Goal: Task Accomplishment & Management: Manage account settings

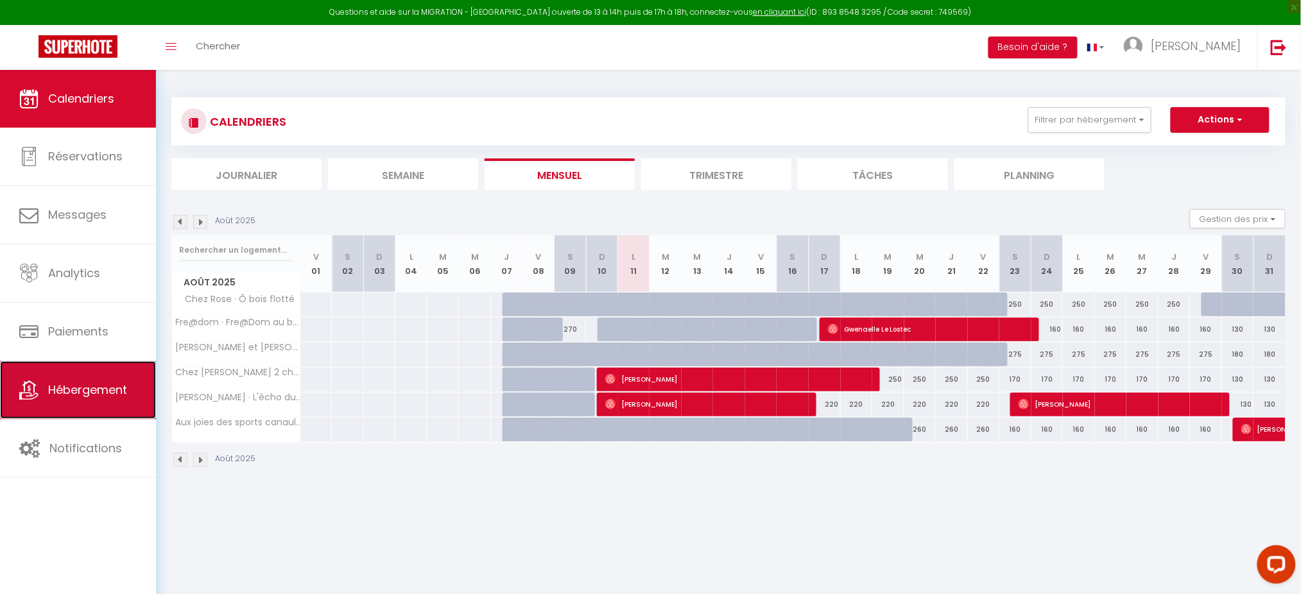
click at [82, 398] on span "Hébergement" at bounding box center [87, 390] width 79 height 16
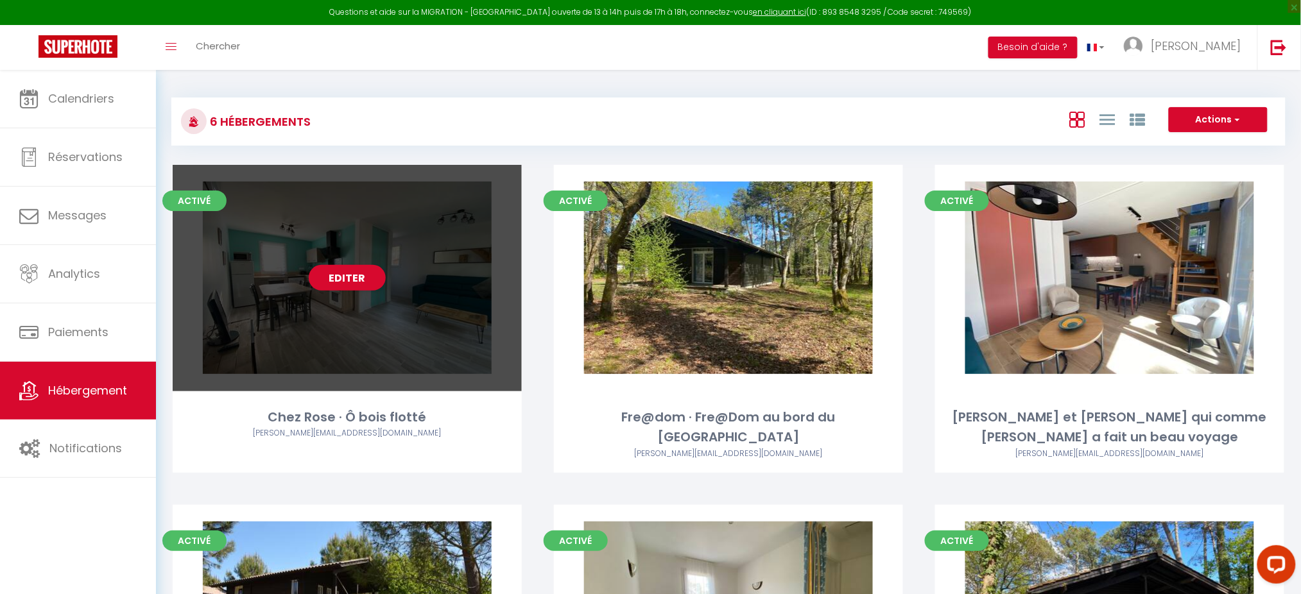
click at [363, 264] on div "Editer" at bounding box center [347, 278] width 349 height 227
select select "3"
select select "2"
select select "1"
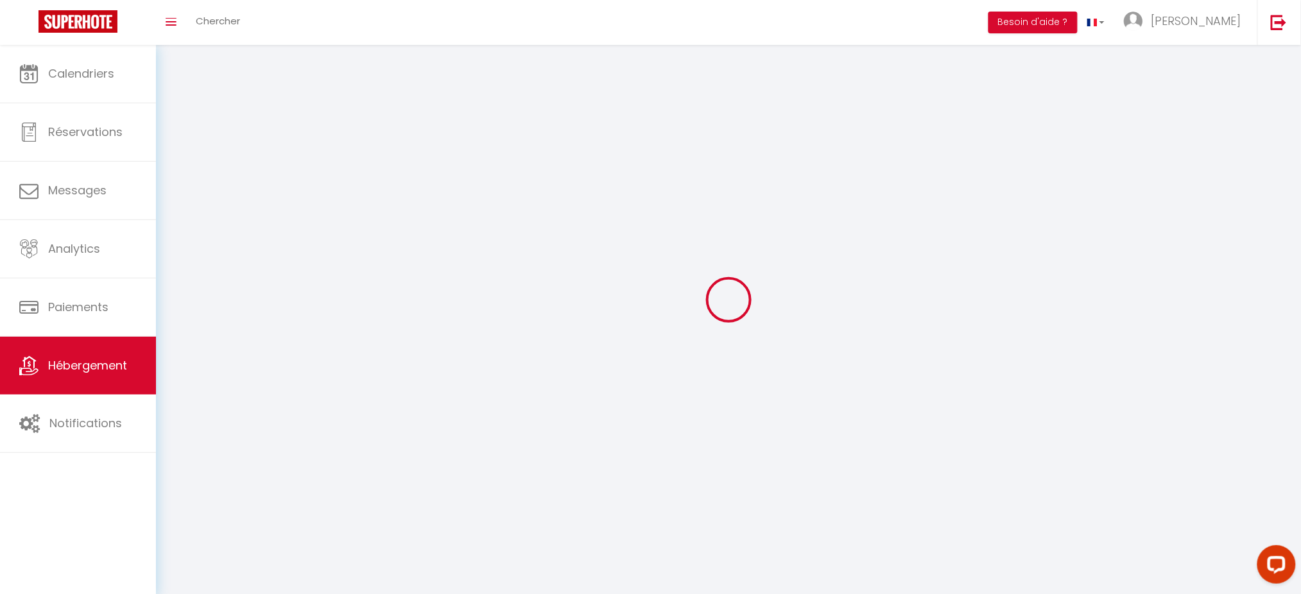
select select
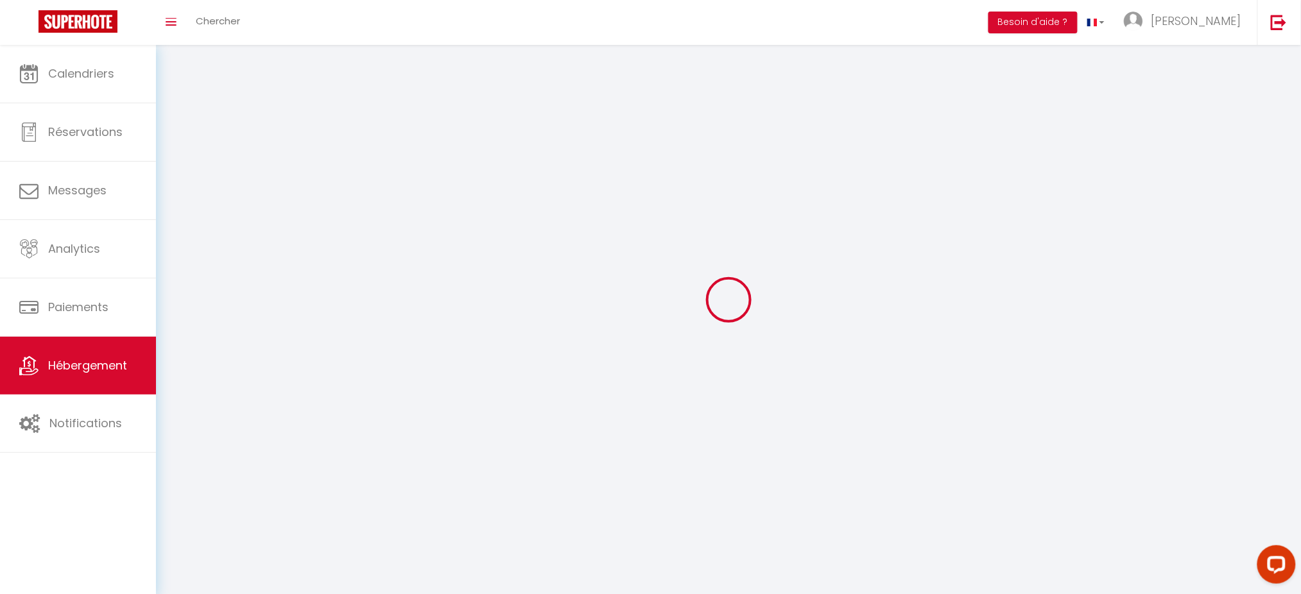
select select
checkbox input "false"
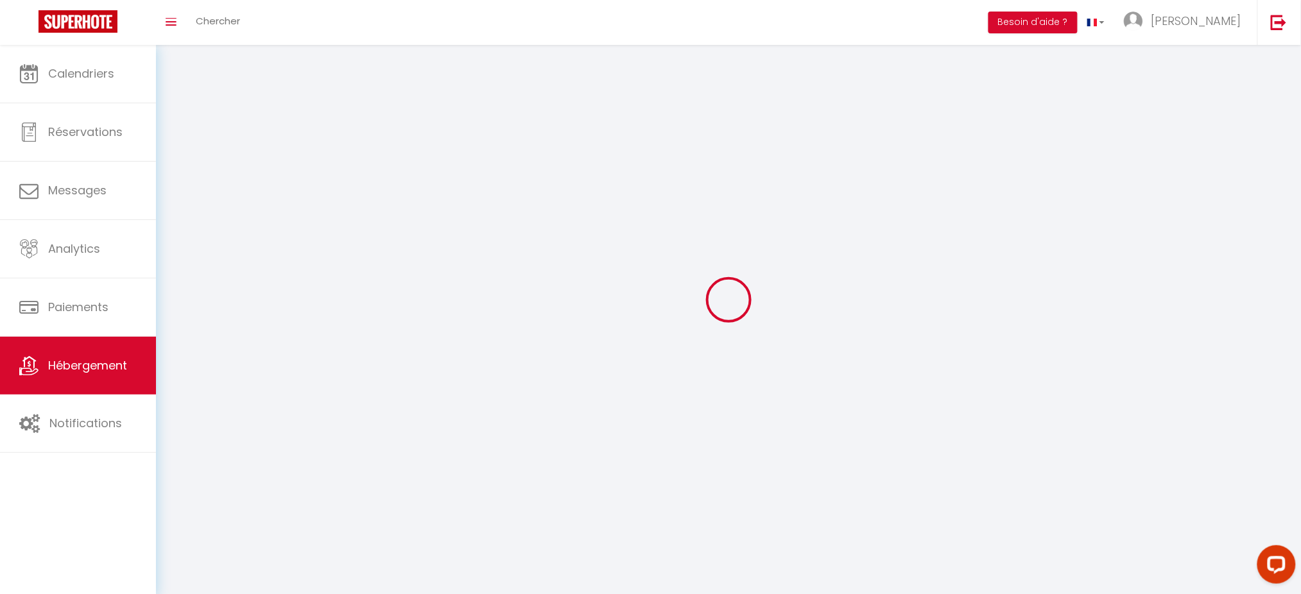
checkbox input "false"
select select
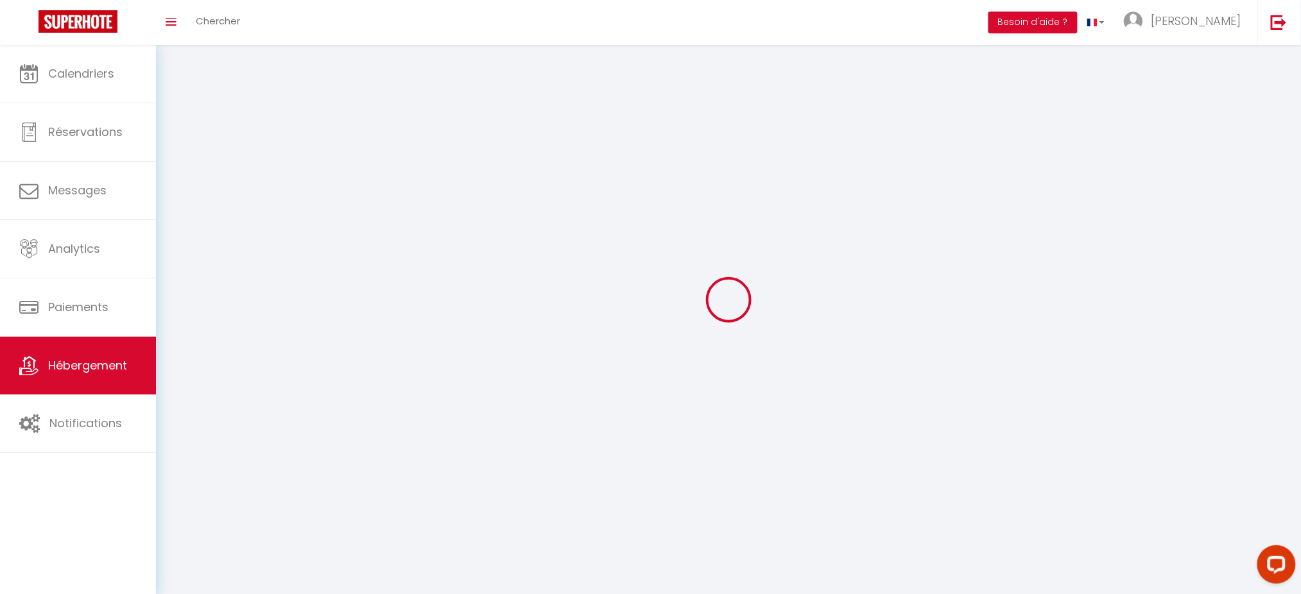
select select
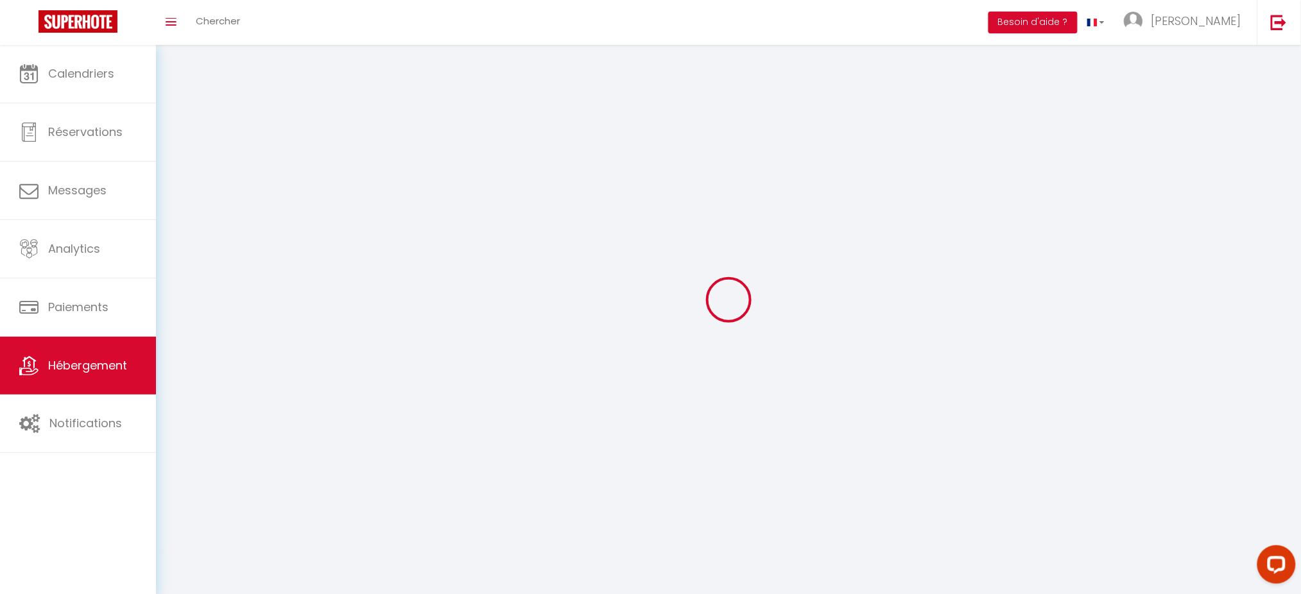
select select
checkbox input "false"
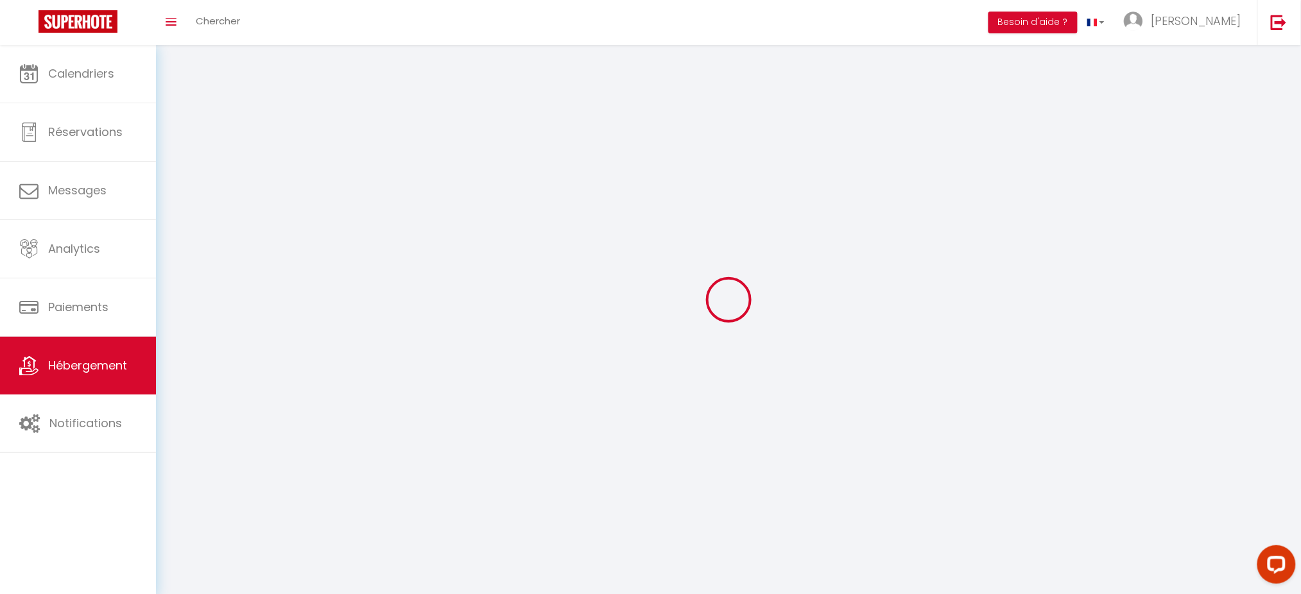
select select
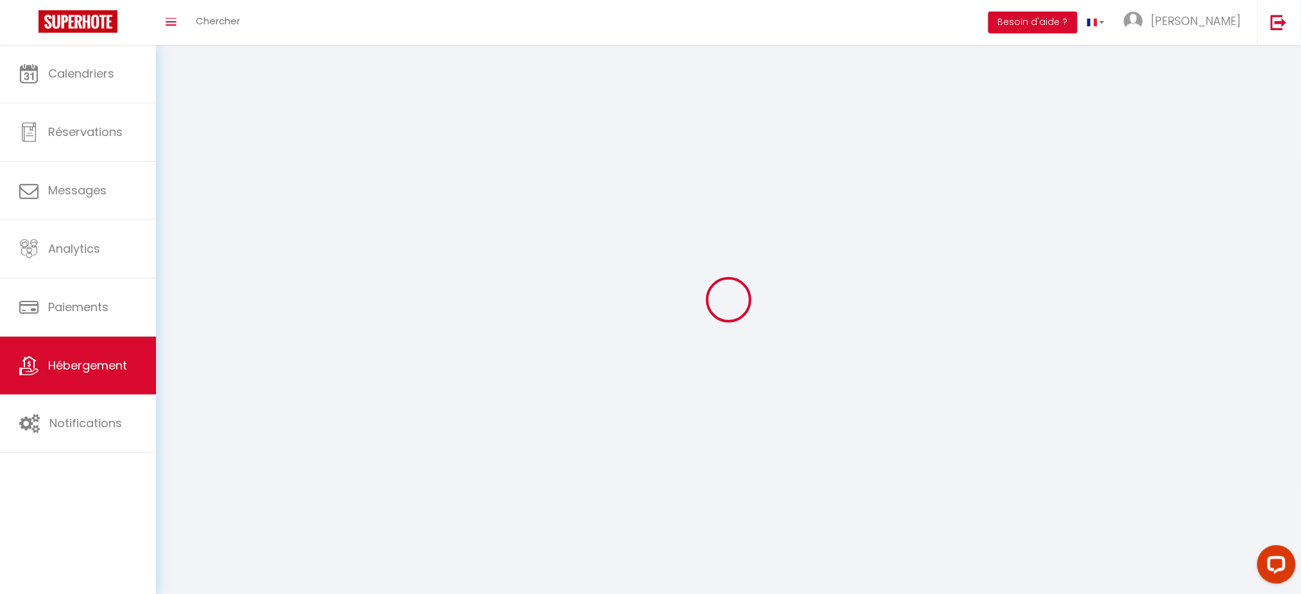
select select
checkbox input "false"
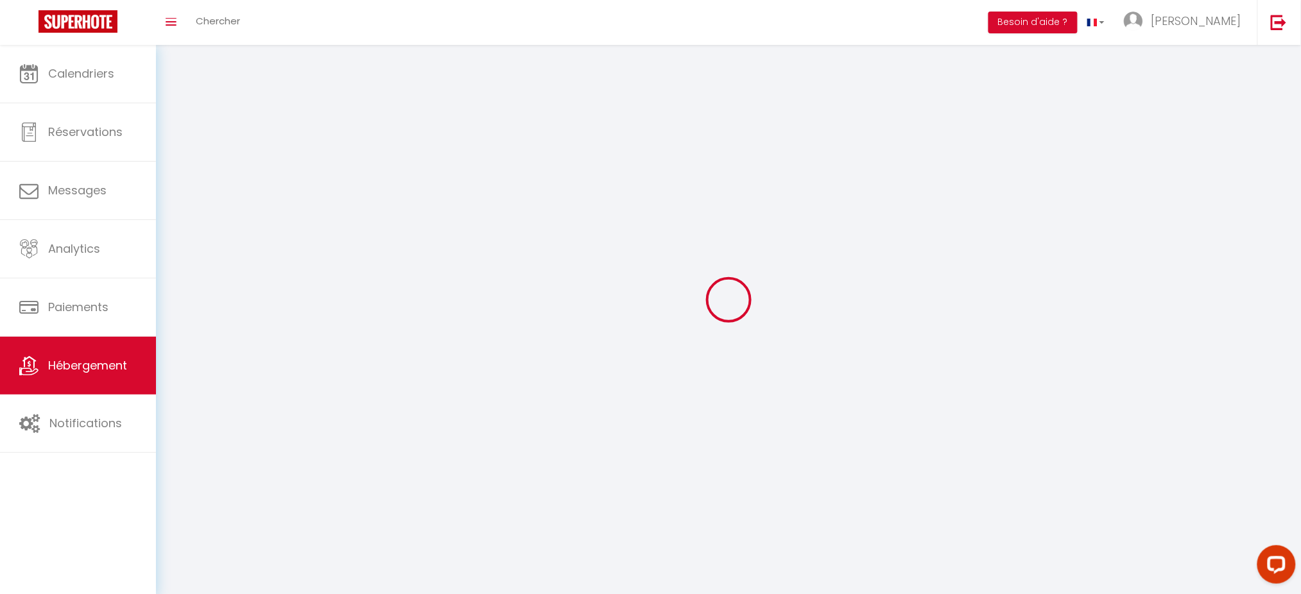
checkbox input "false"
select select
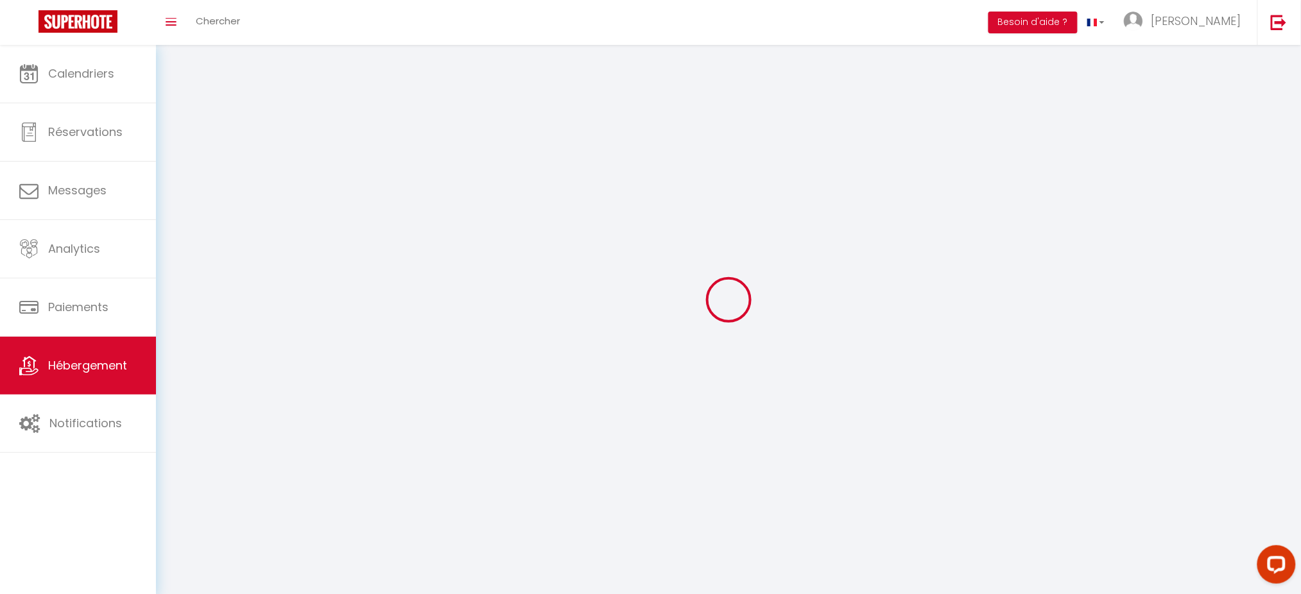
select select
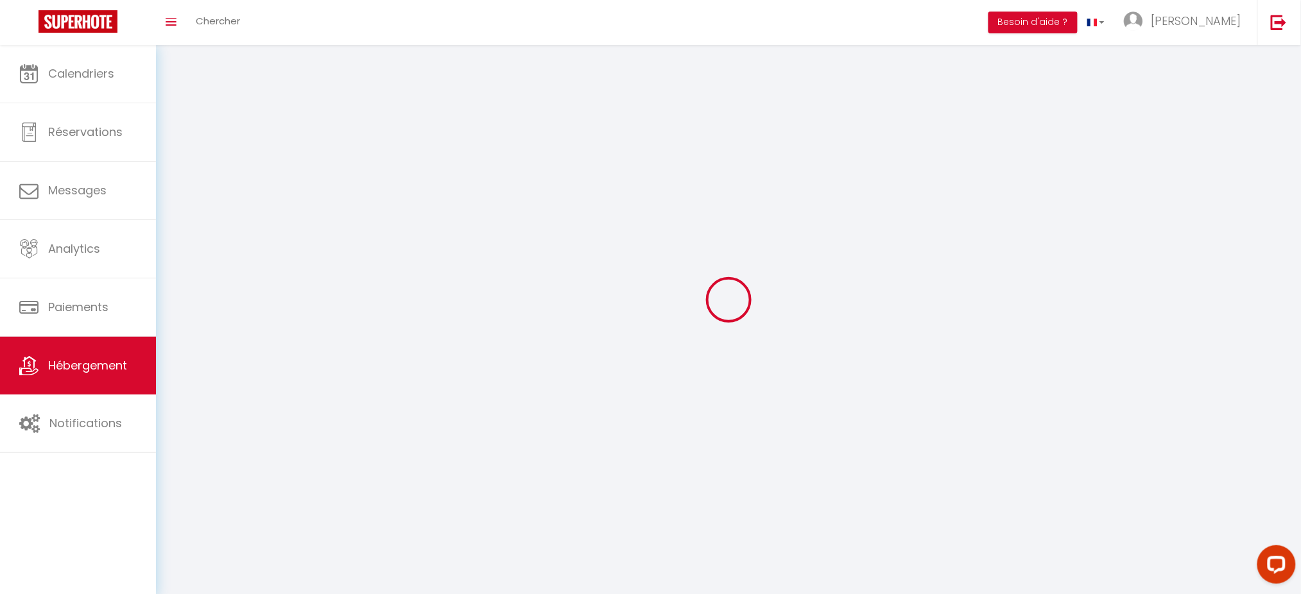
select select
checkbox input "false"
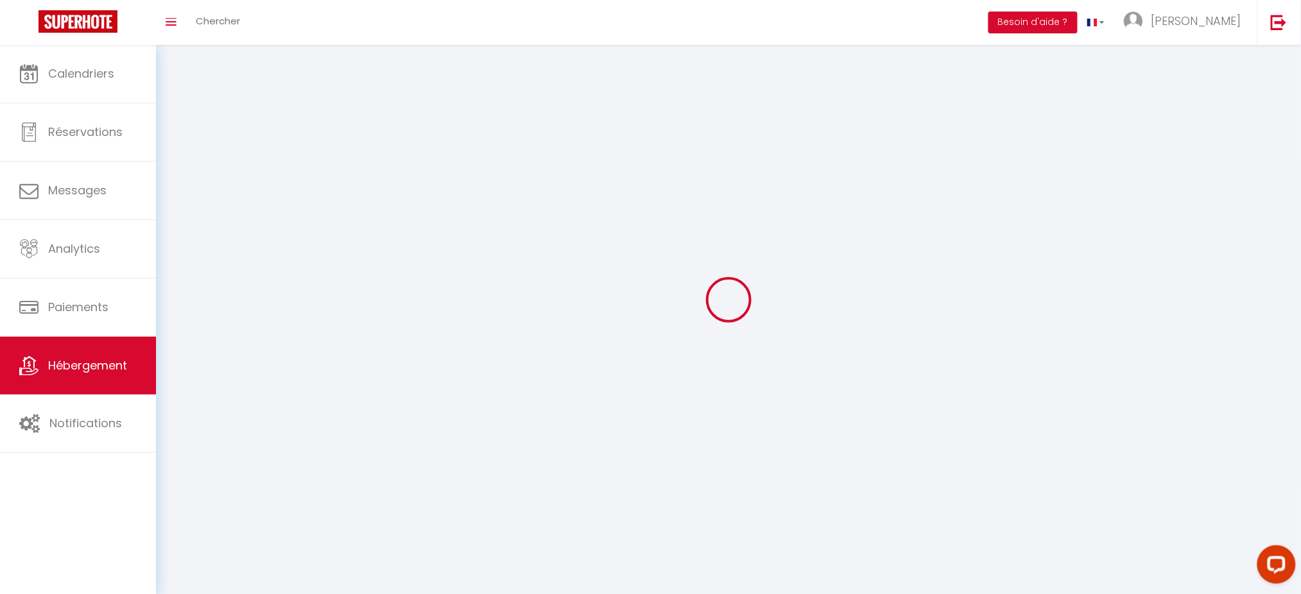
select select
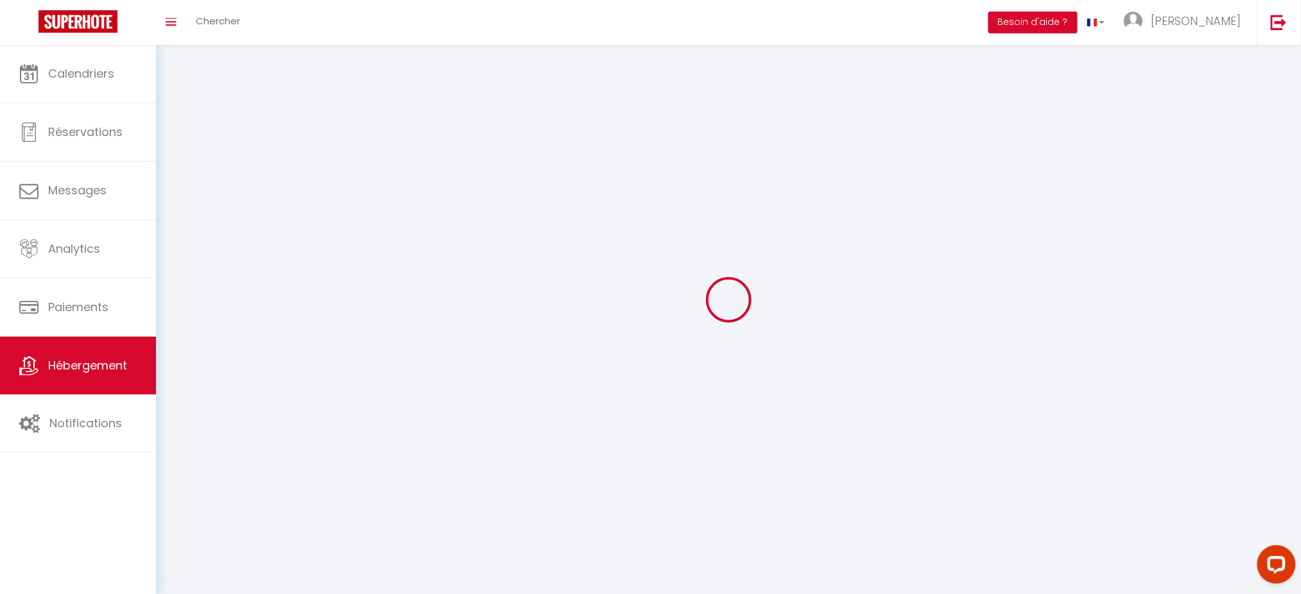
select select
checkbox input "false"
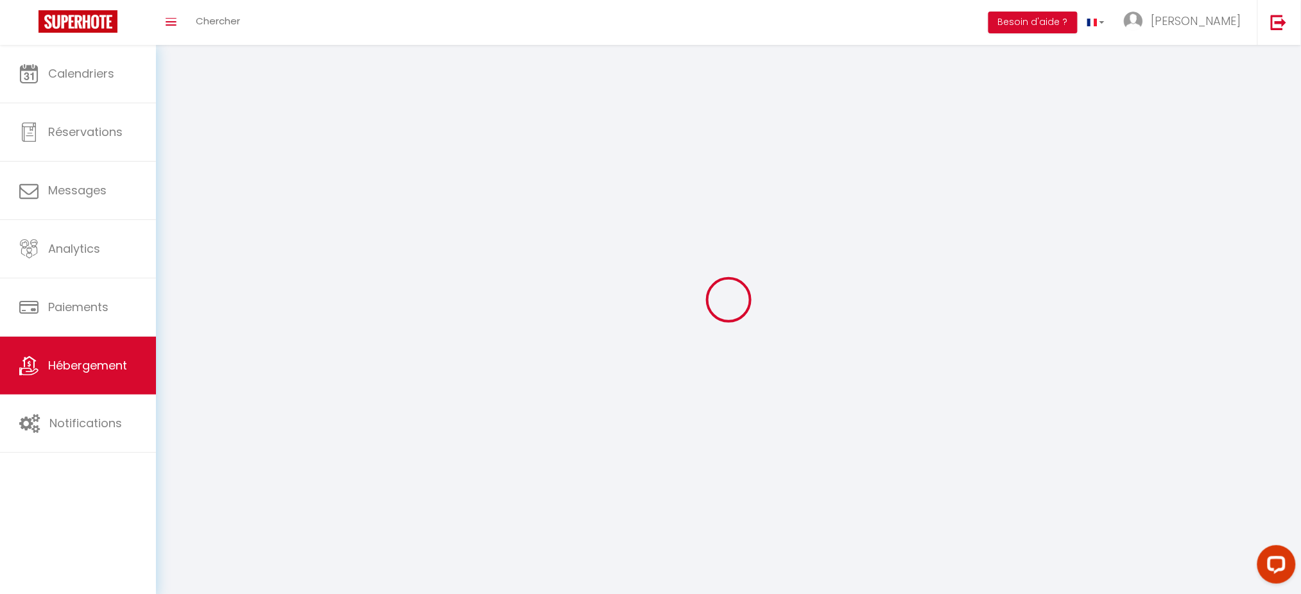
checkbox input "false"
select select
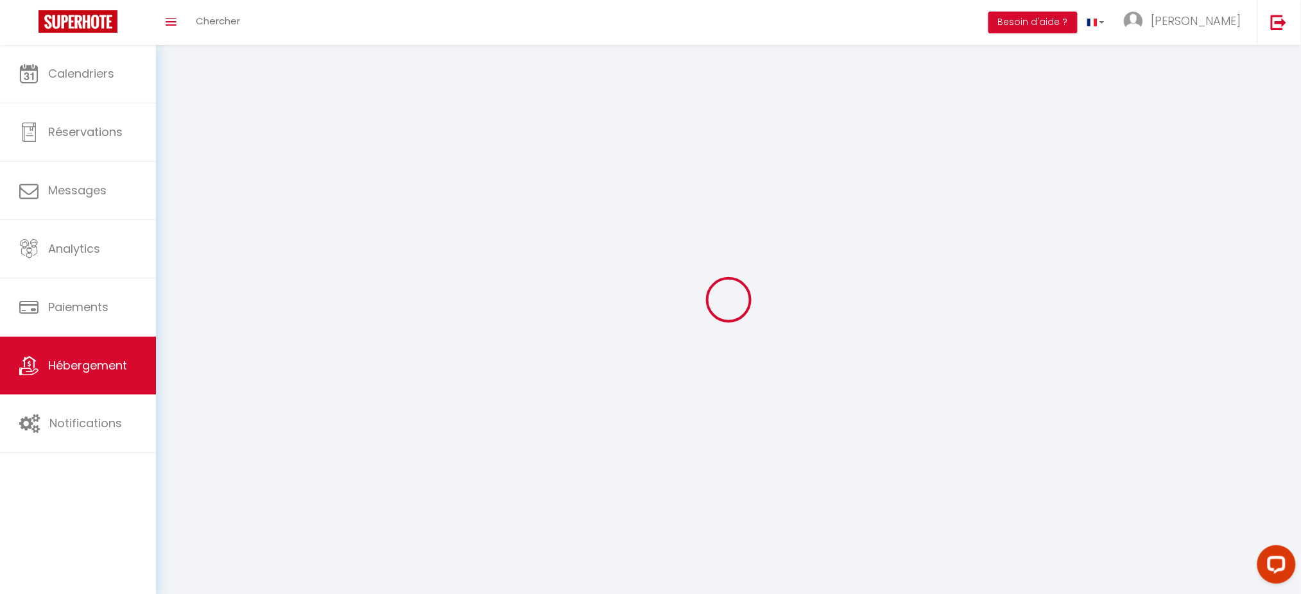
select select
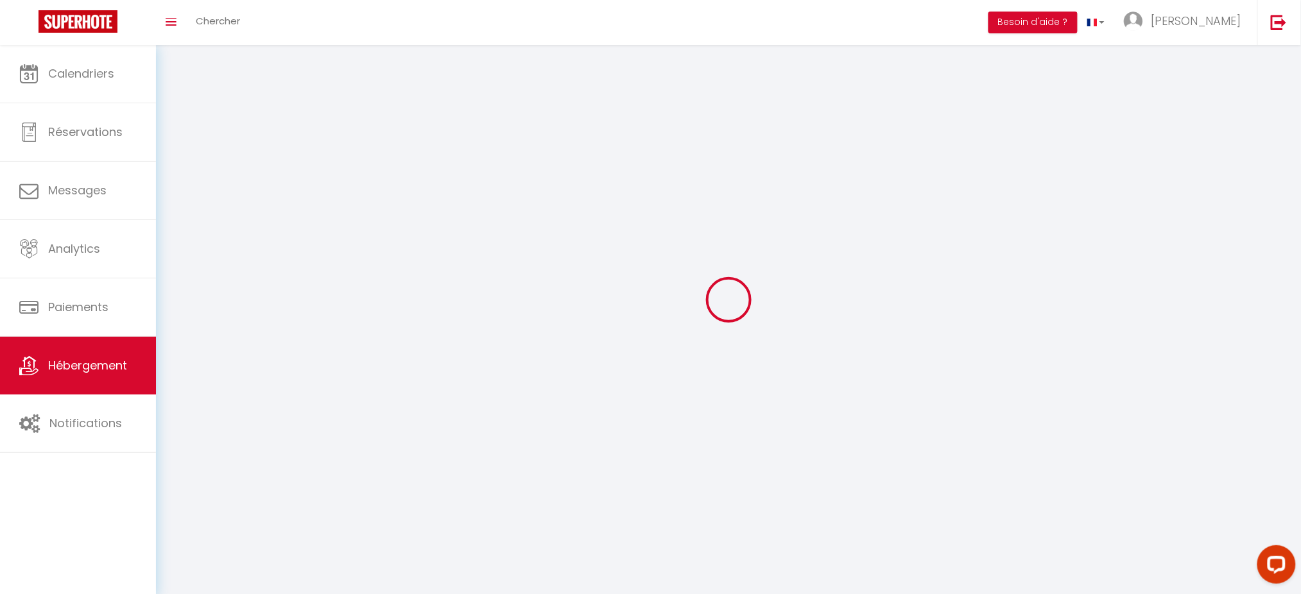
checkbox input "false"
select select
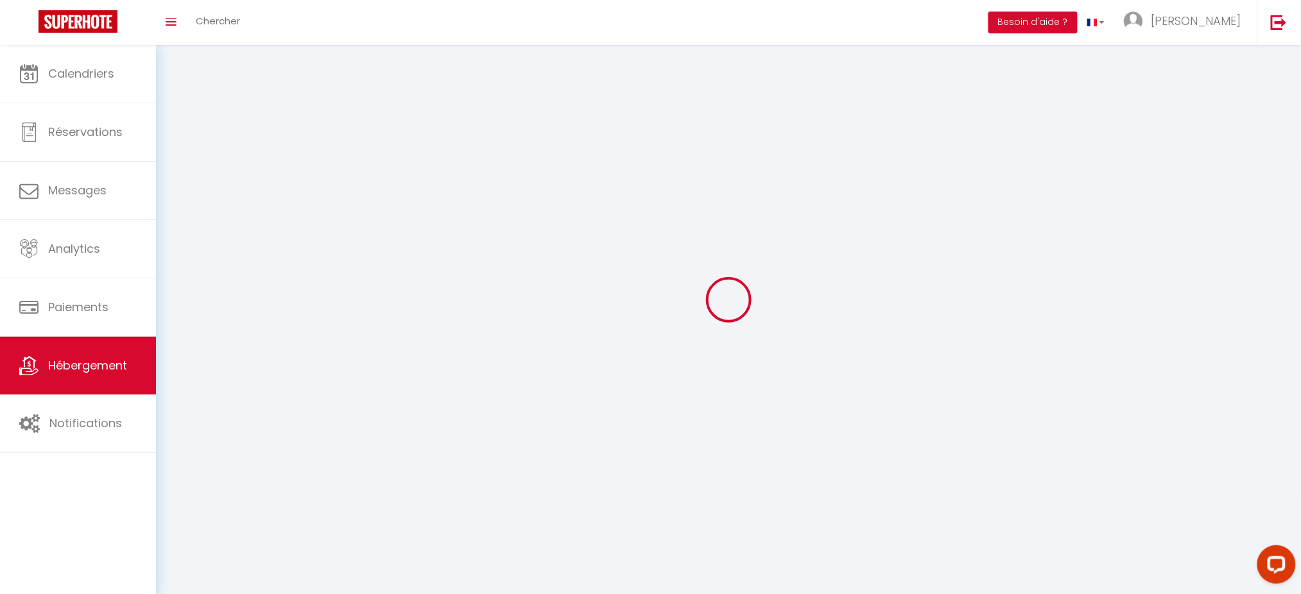
select select
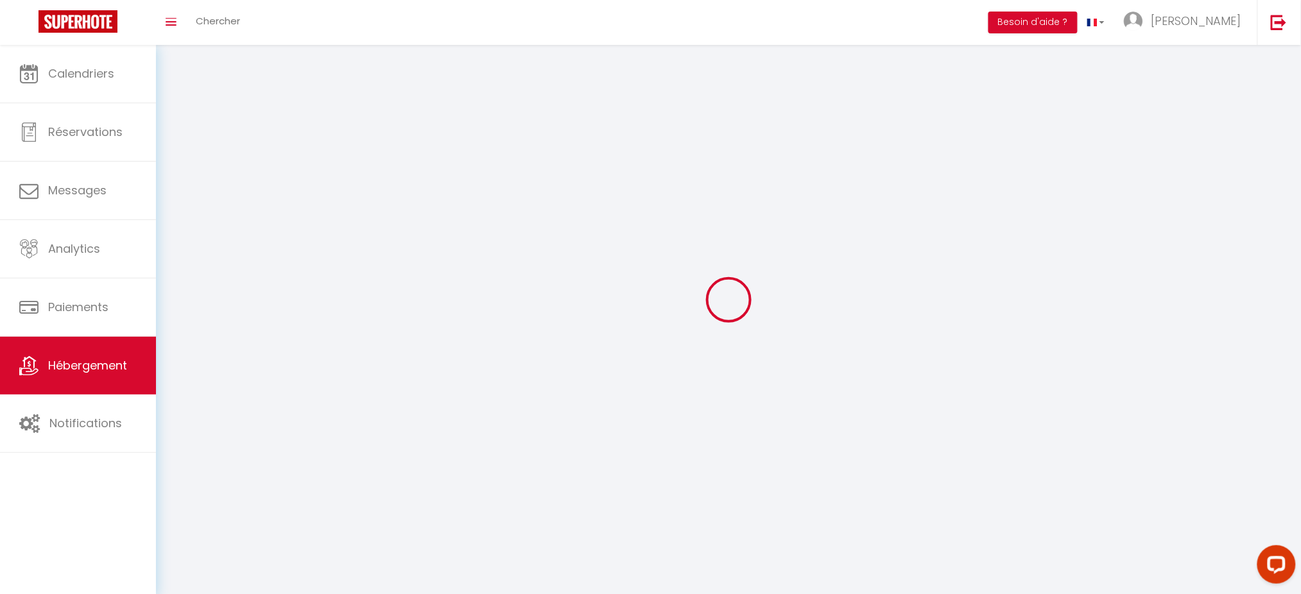
select select
checkbox input "false"
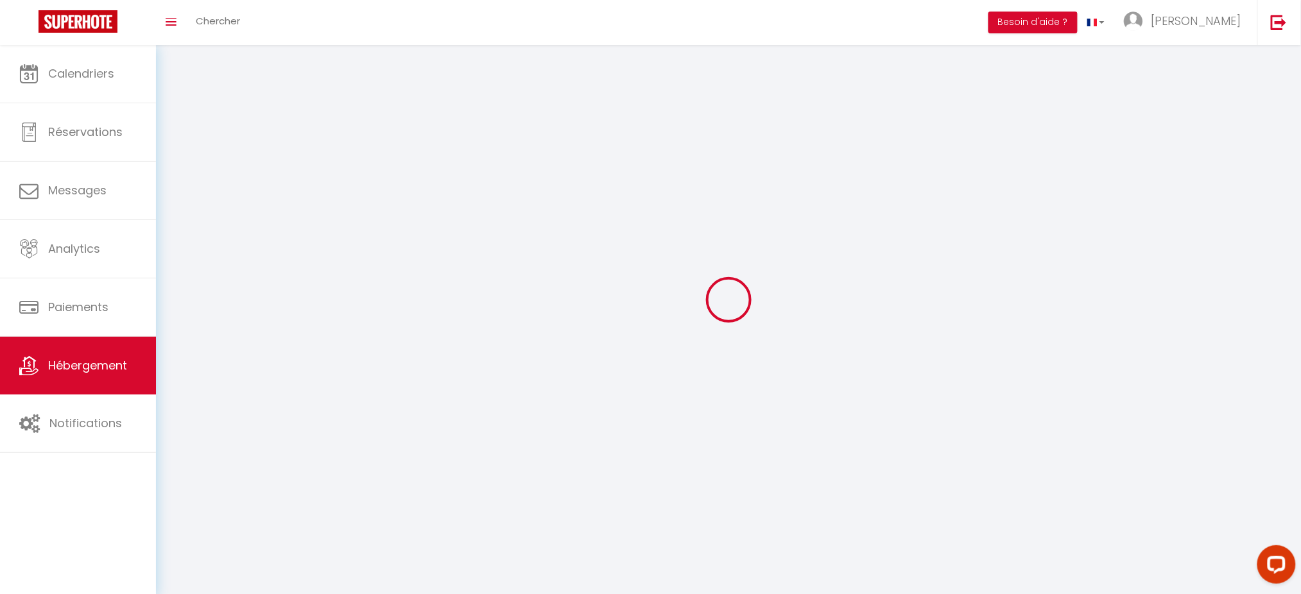
checkbox input "false"
select select
select select "28"
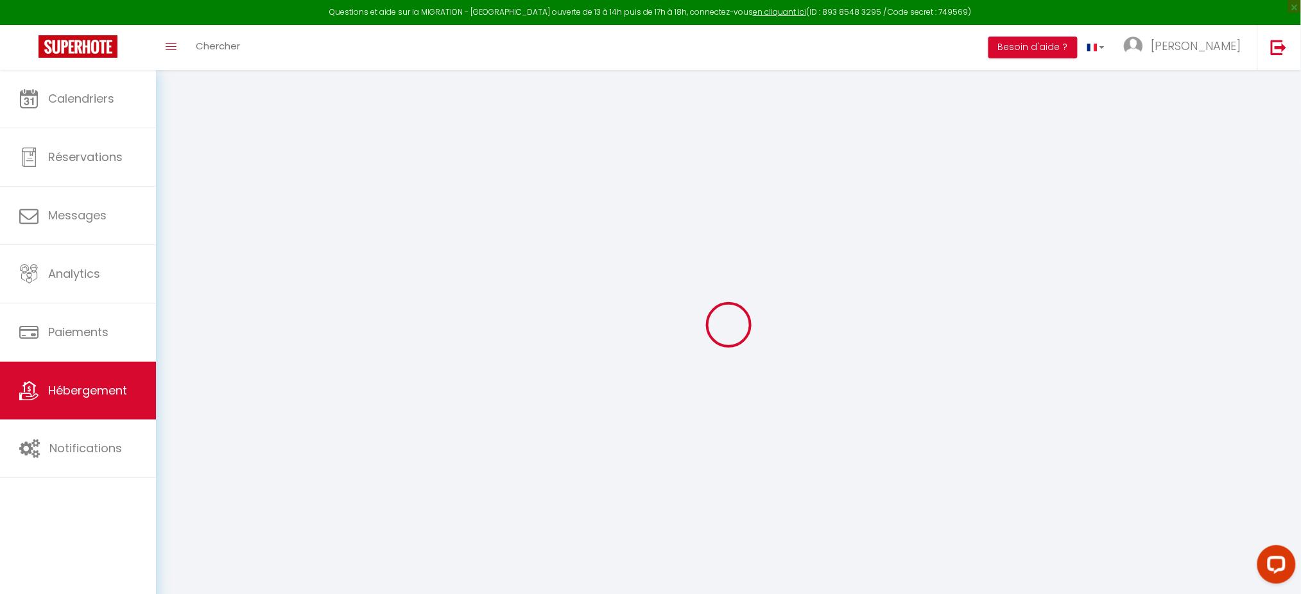
select select
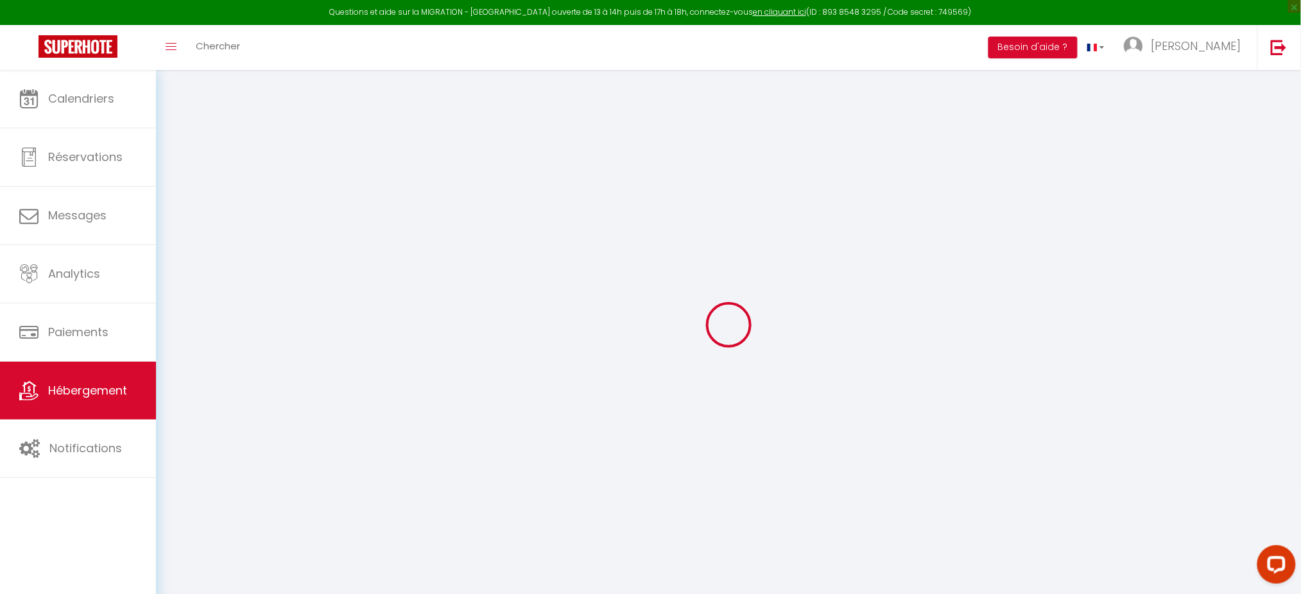
select select
checkbox input "false"
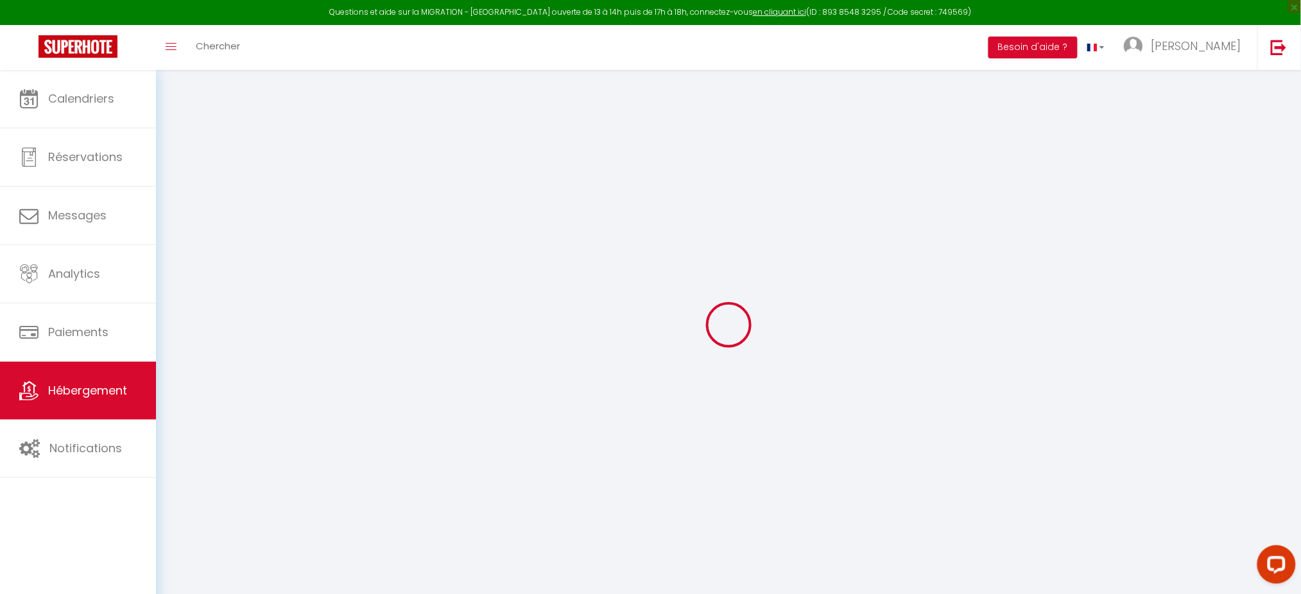
select select
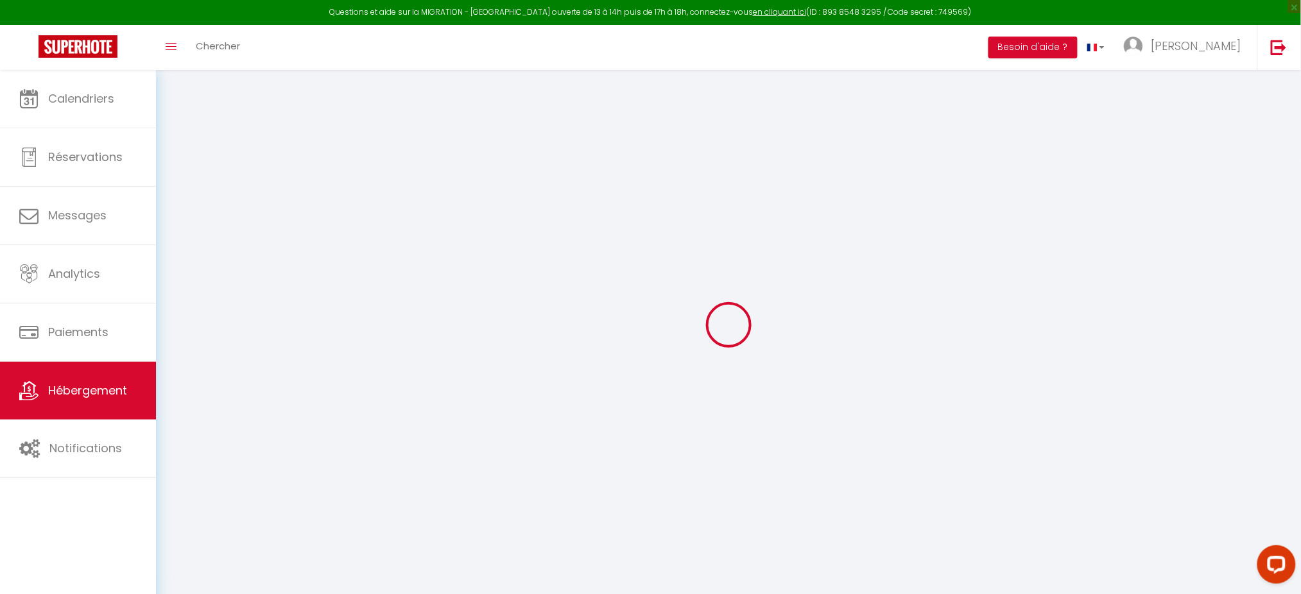
select select
checkbox input "false"
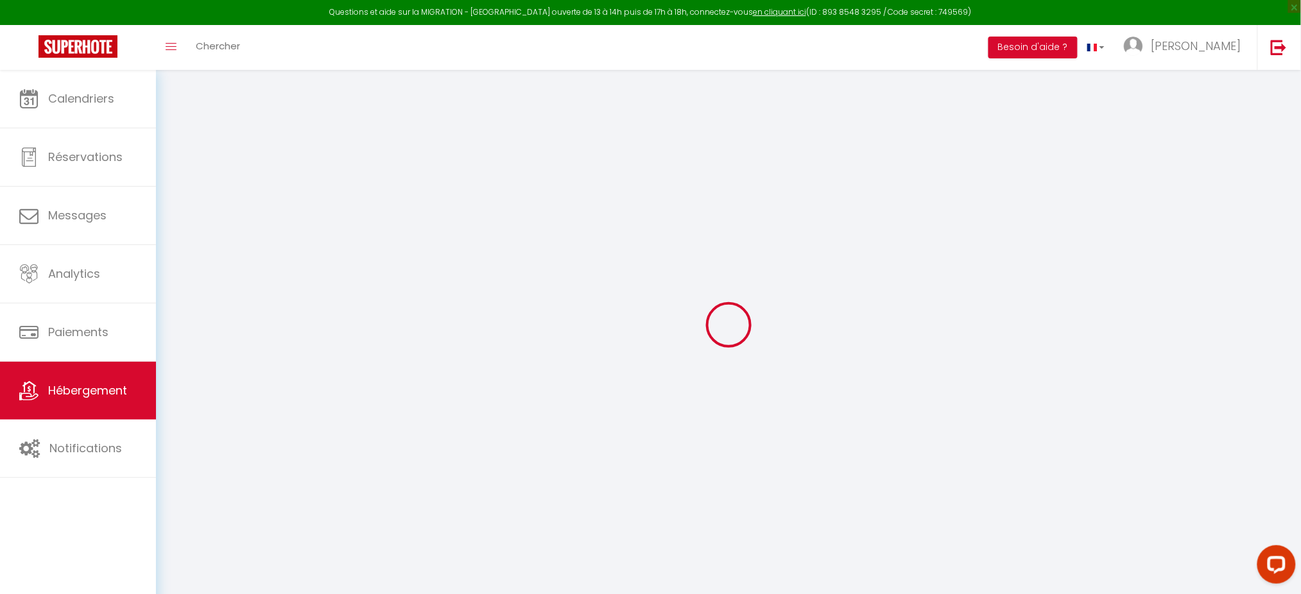
checkbox input "false"
select select
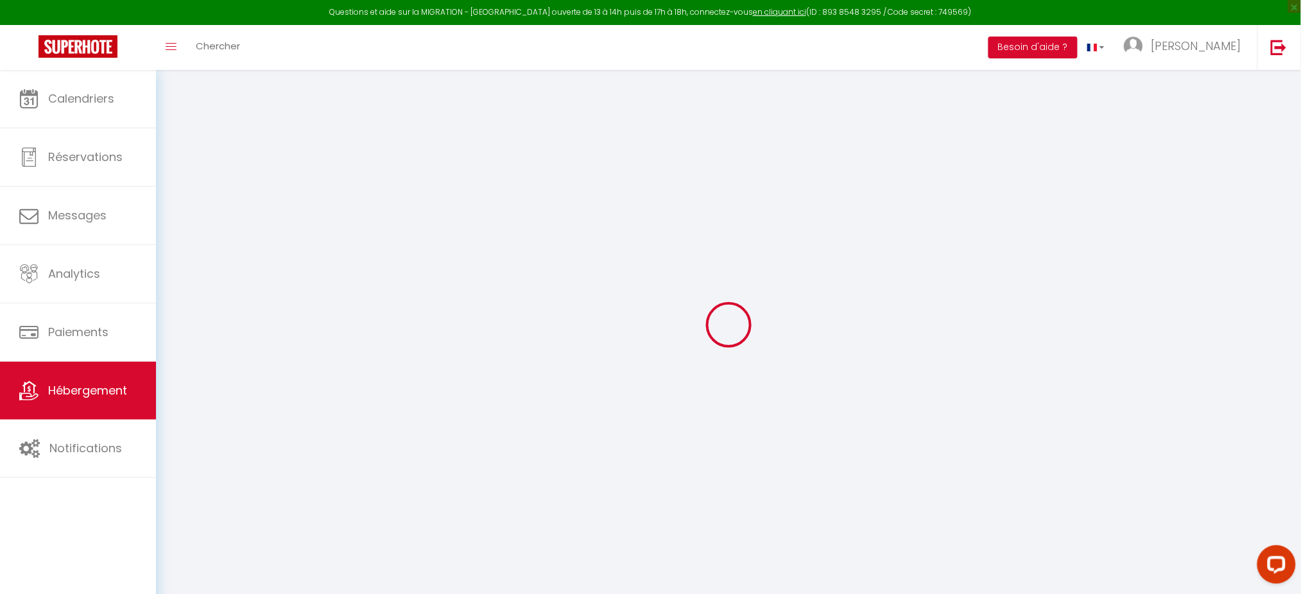
select select
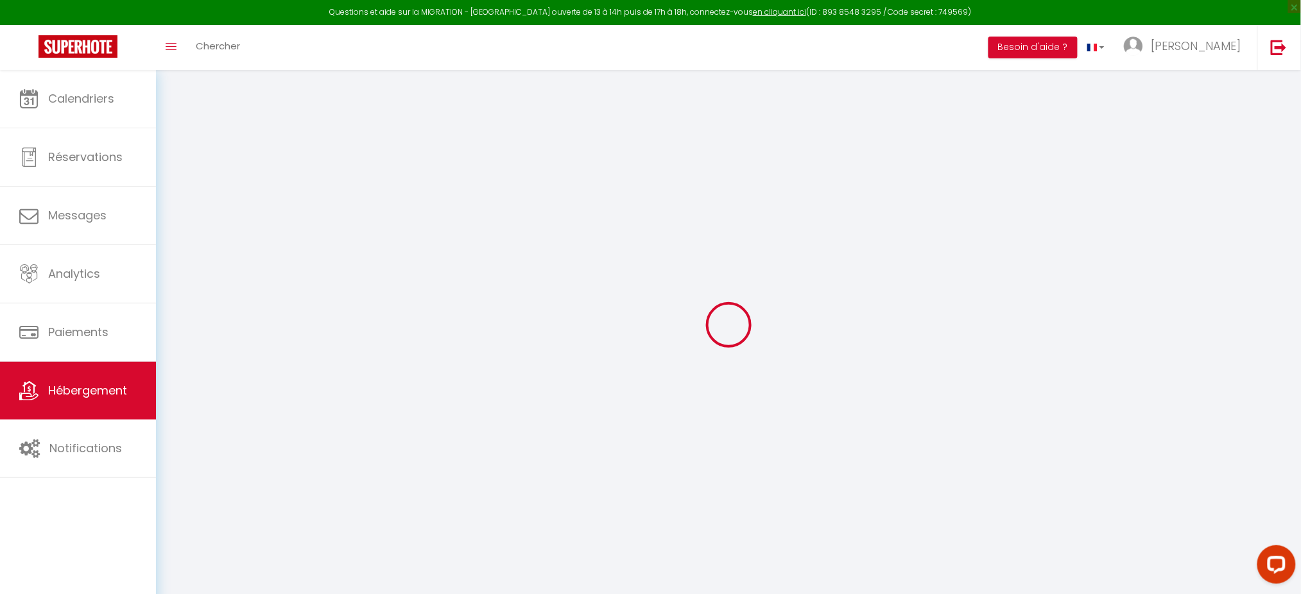
checkbox input "false"
select select
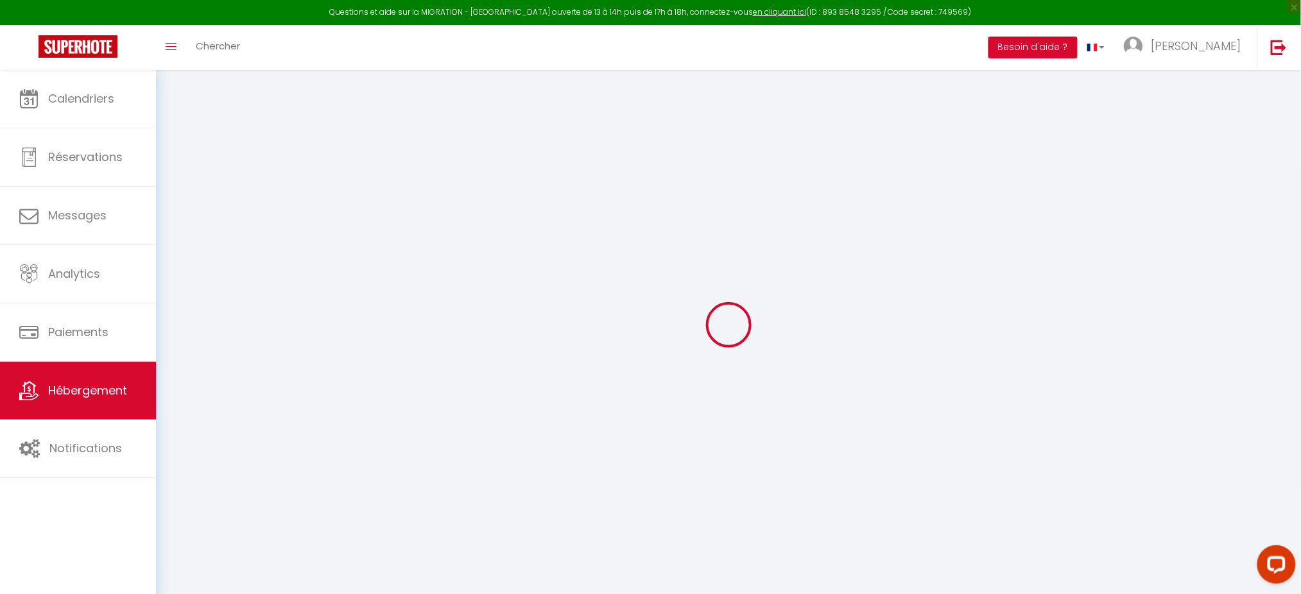
select select
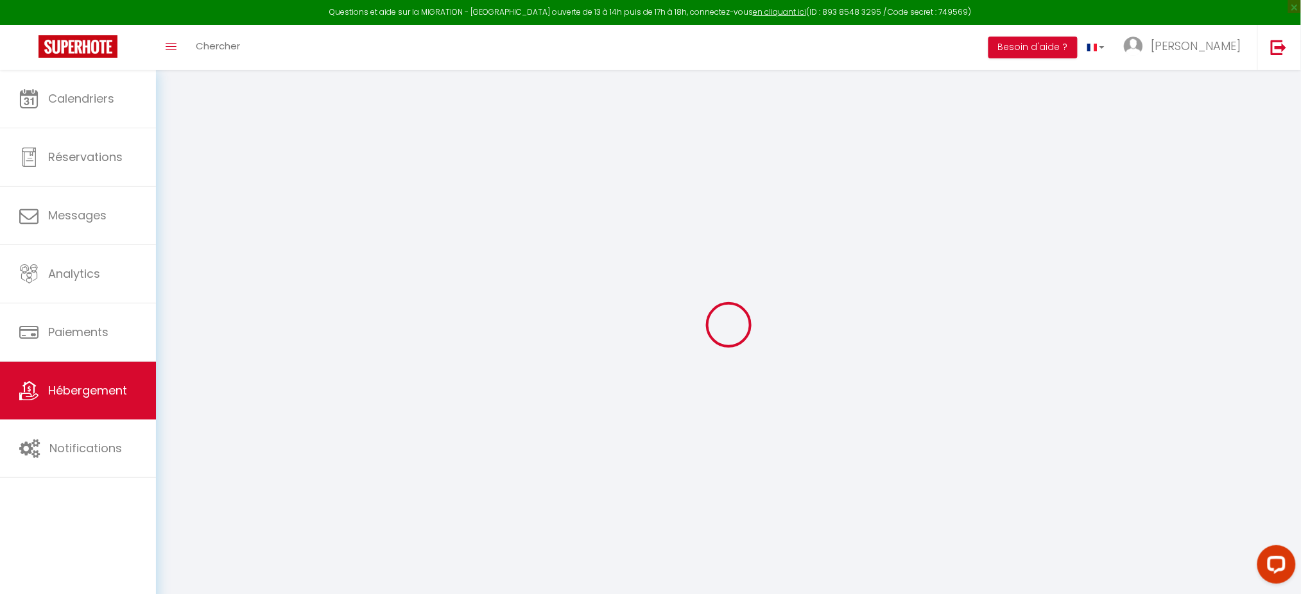
select select
checkbox input "false"
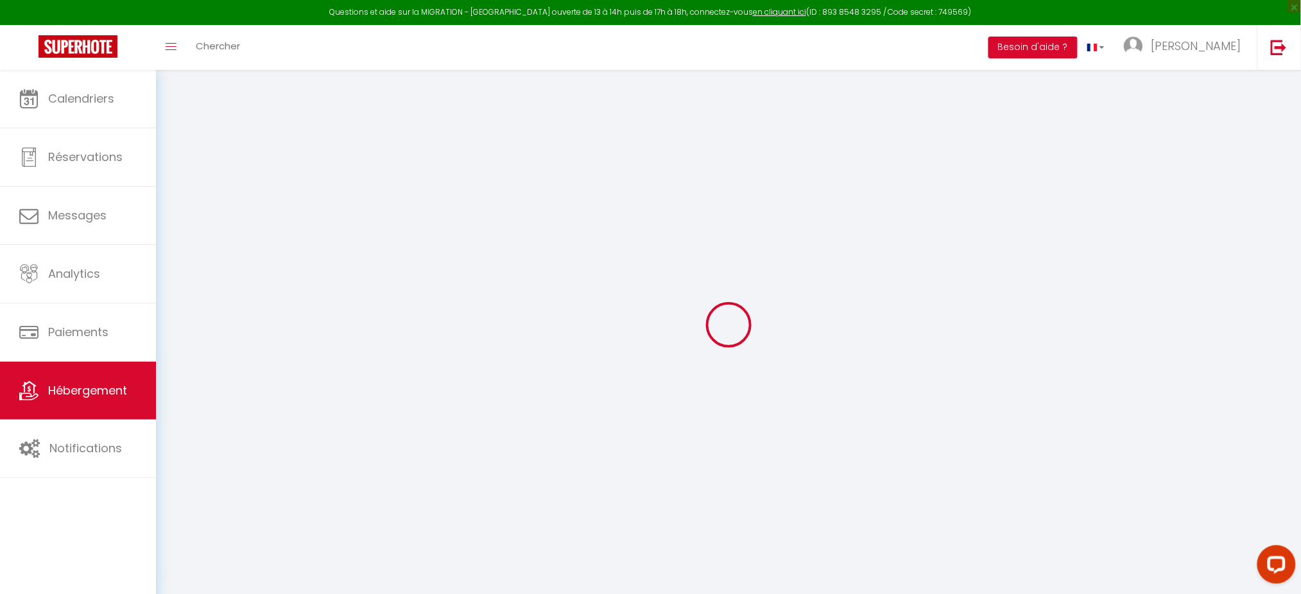
checkbox input "false"
select select
type input "Chez Rose · Ô bois flotté"
select select "houses"
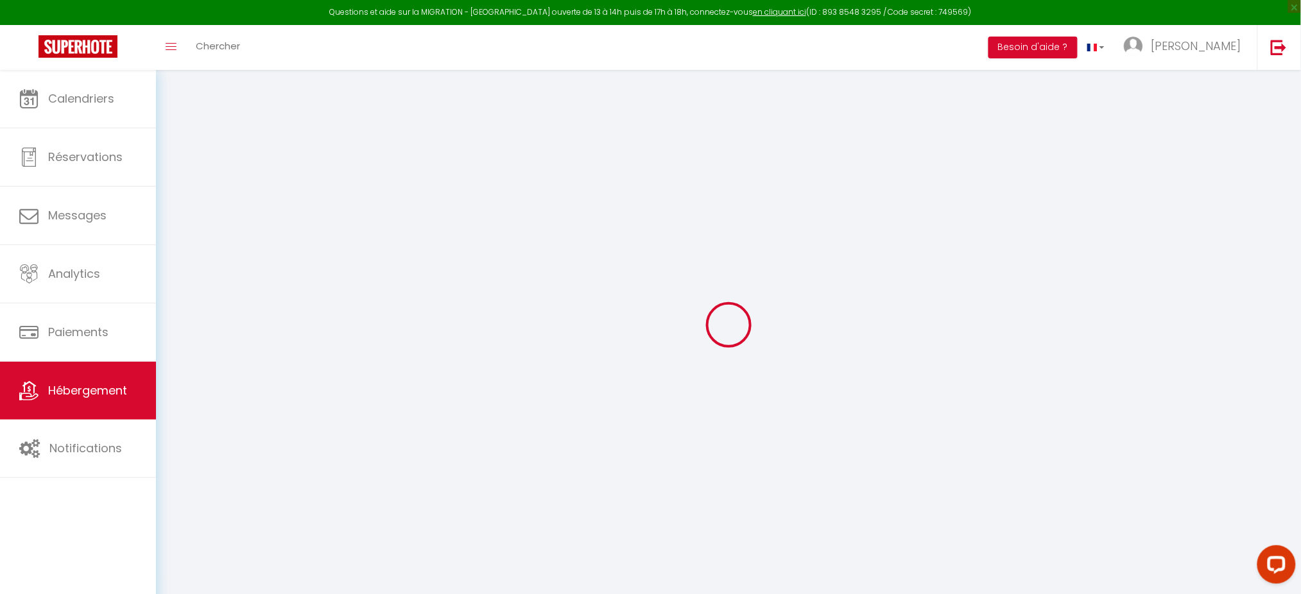
select select "8"
select select "3"
select select "2"
type input "130"
select select
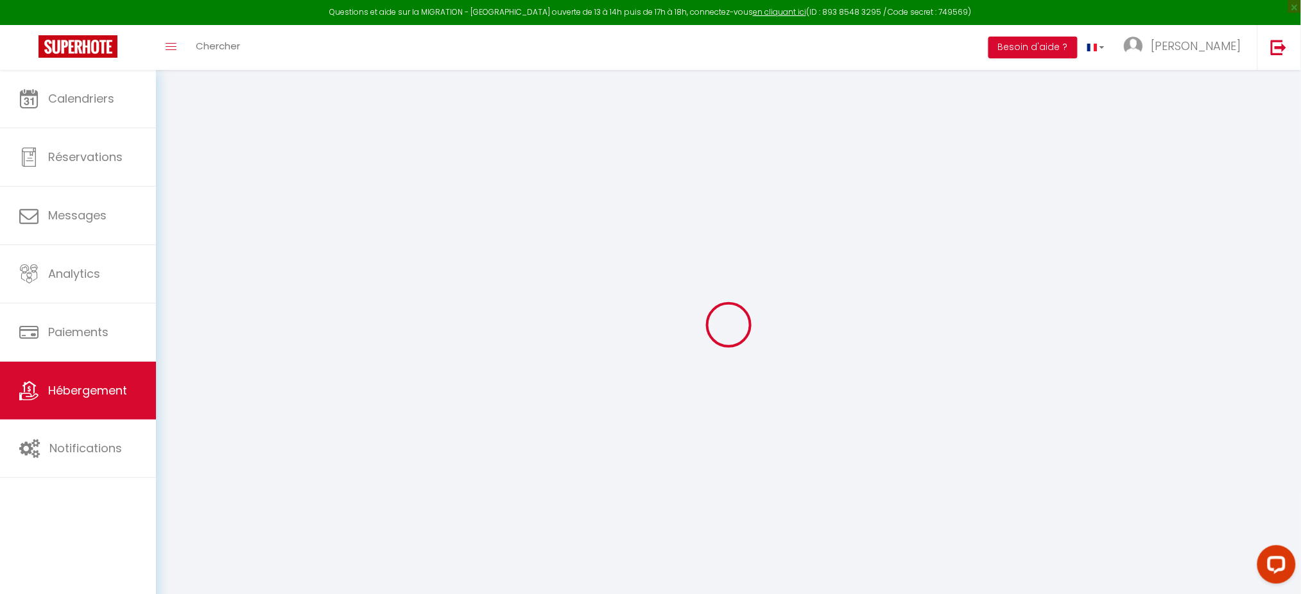
select select
type input "[STREET_ADDRESS]"
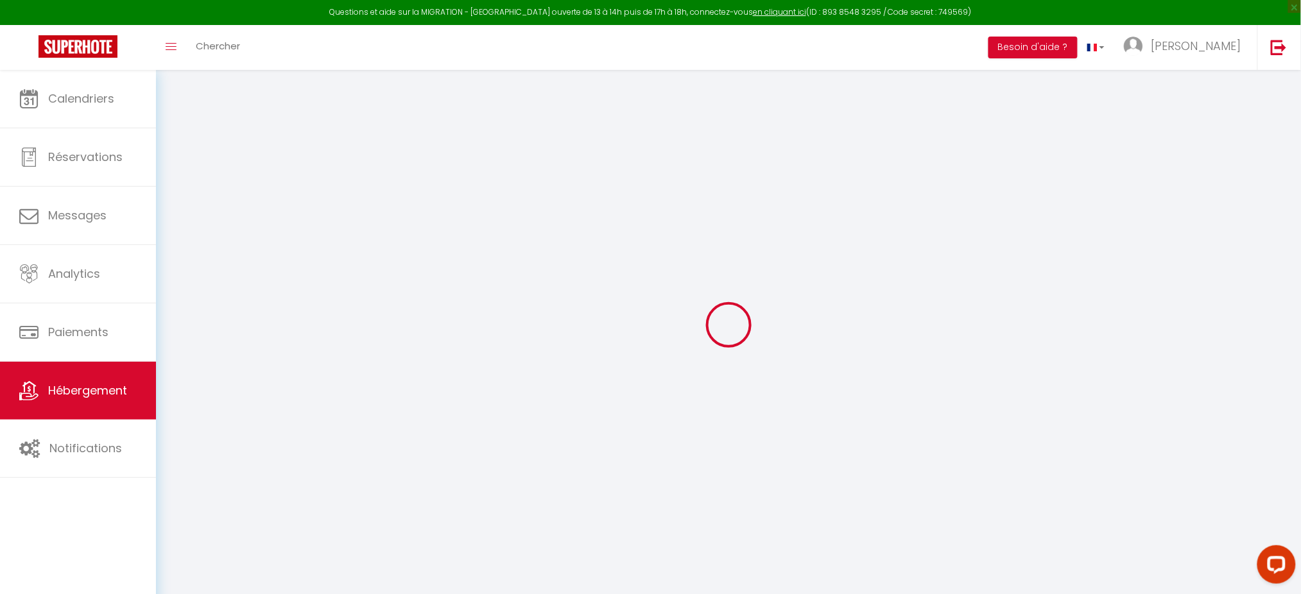
type input "33680"
type input "Lacanau"
type input "[EMAIL_ADDRESS][DOMAIN_NAME]"
select select
checkbox input "false"
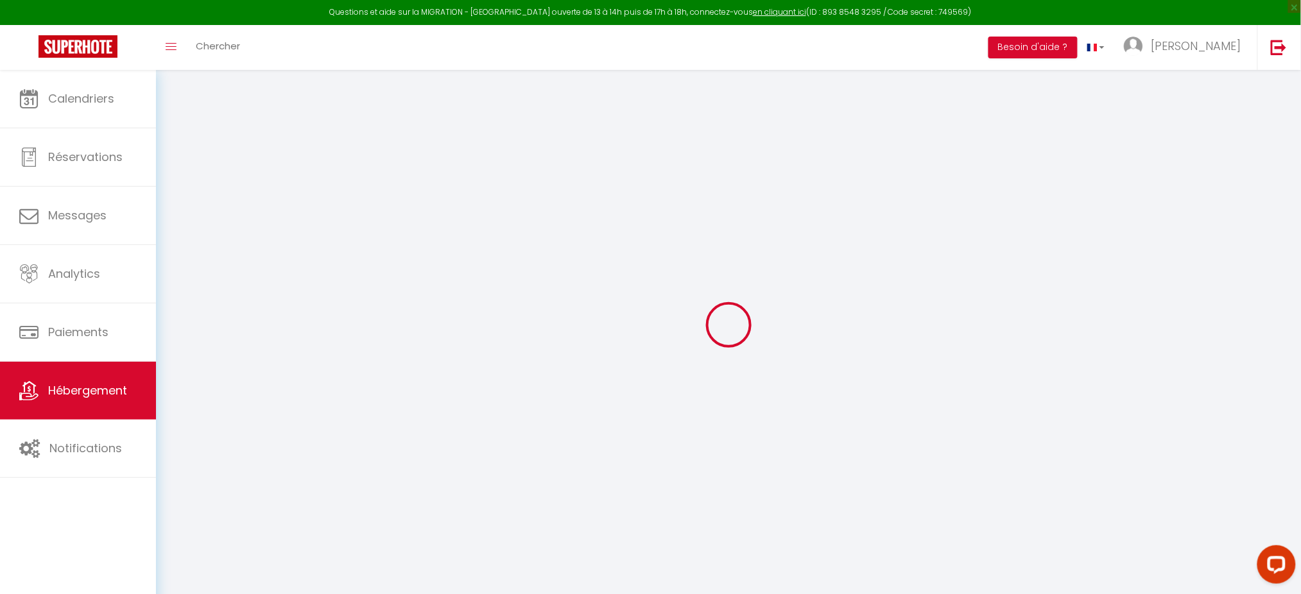
checkbox input "false"
type input "0"
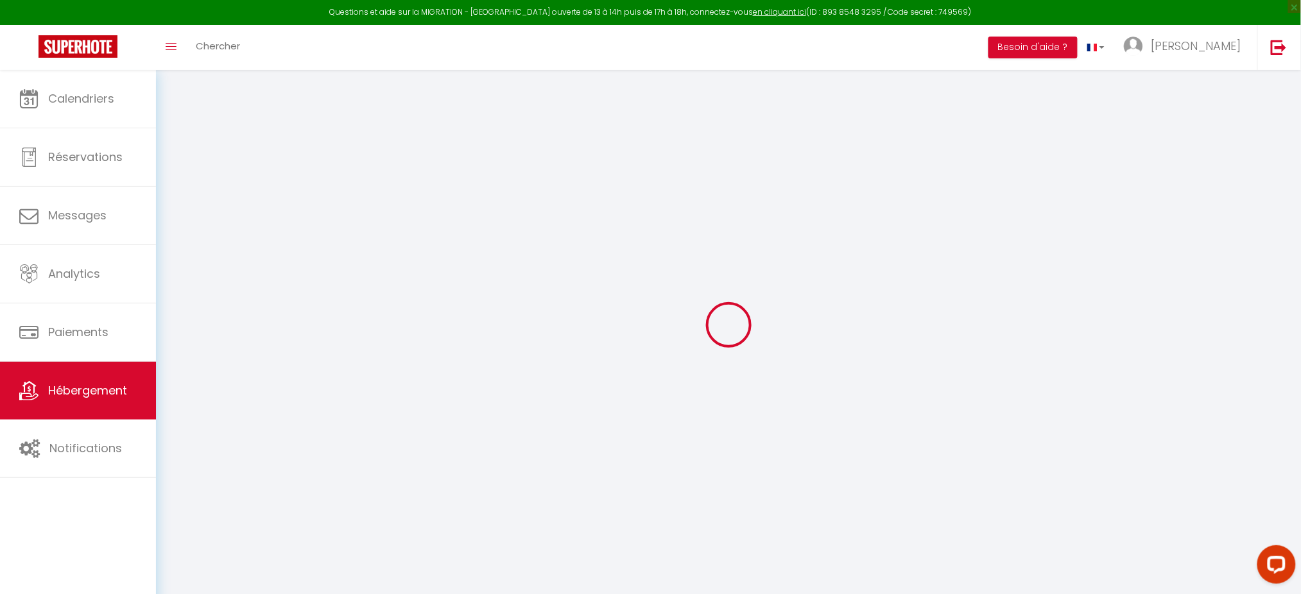
type input "0"
select select
checkbox input "false"
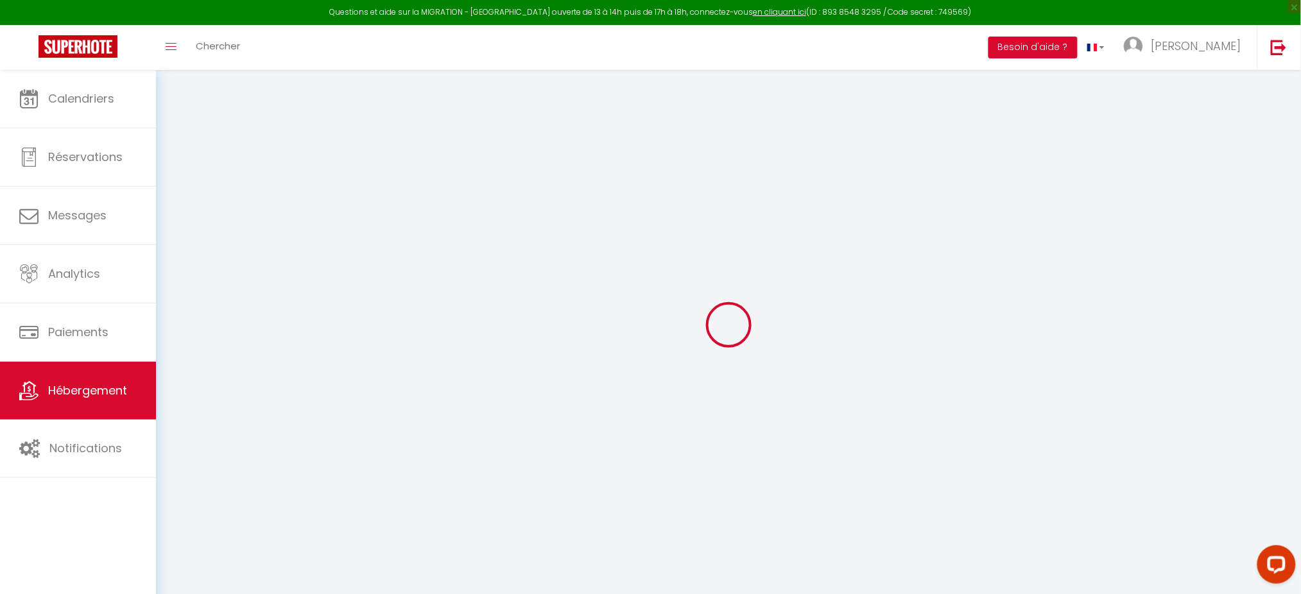
checkbox input "false"
select select "16:00"
select select "23:45"
select select "10:00"
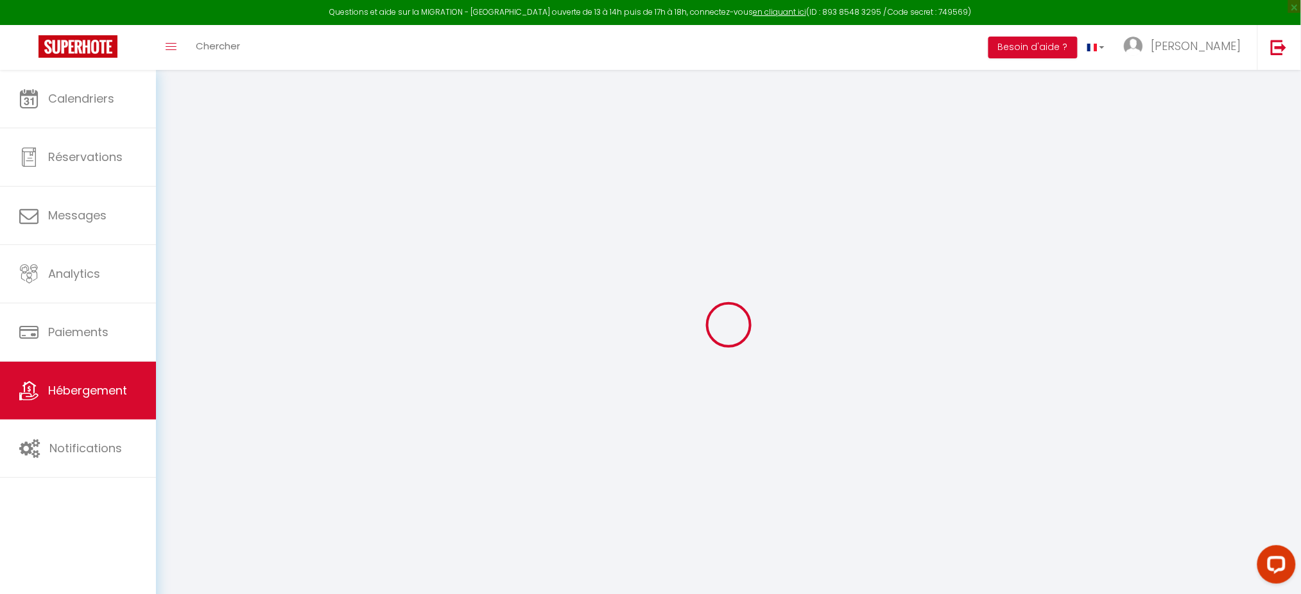
select select "30"
select select "120"
select select
checkbox input "false"
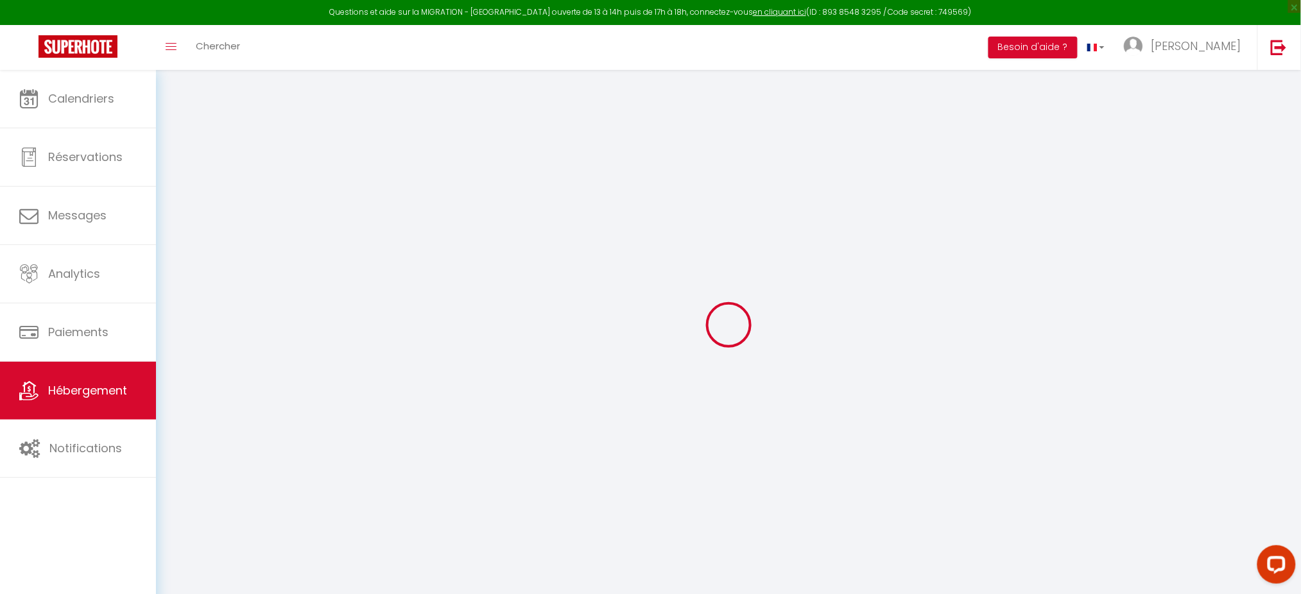
checkbox input "false"
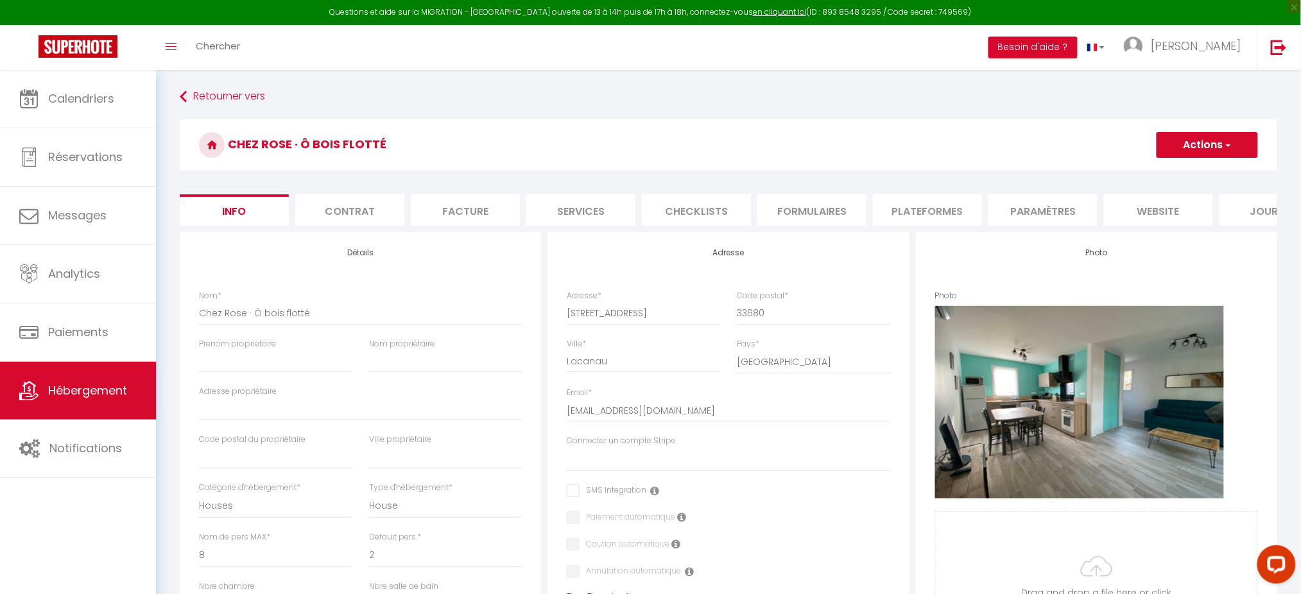
click at [953, 205] on li "Plateformes" at bounding box center [927, 209] width 109 height 31
select select
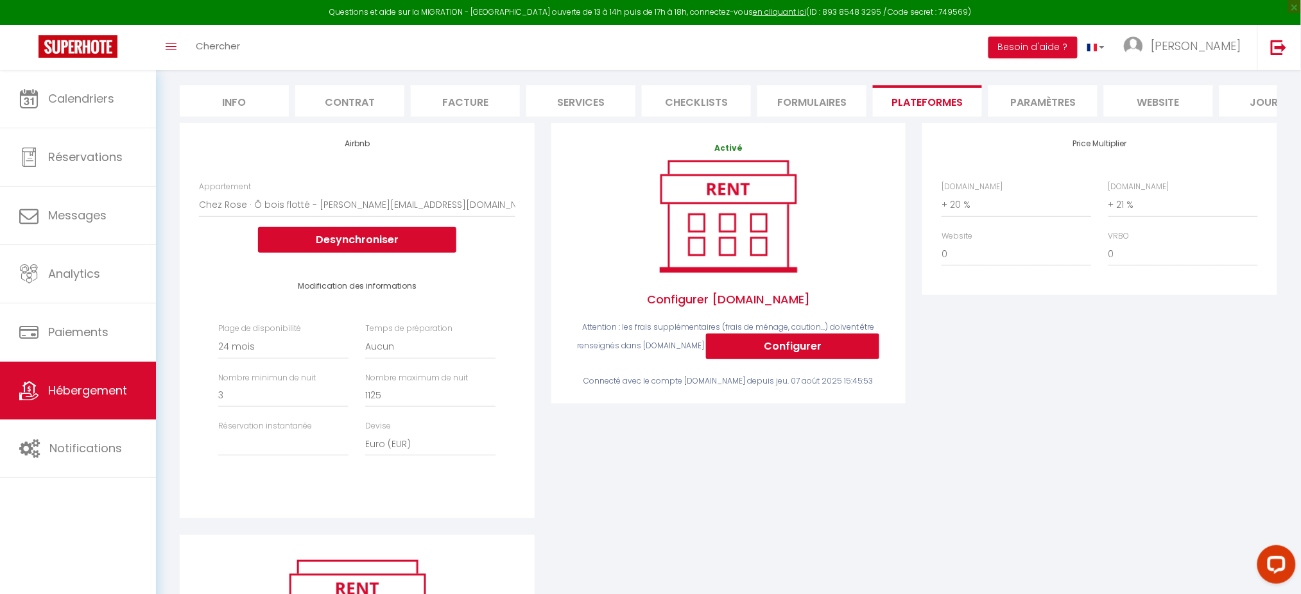
scroll to position [124, 0]
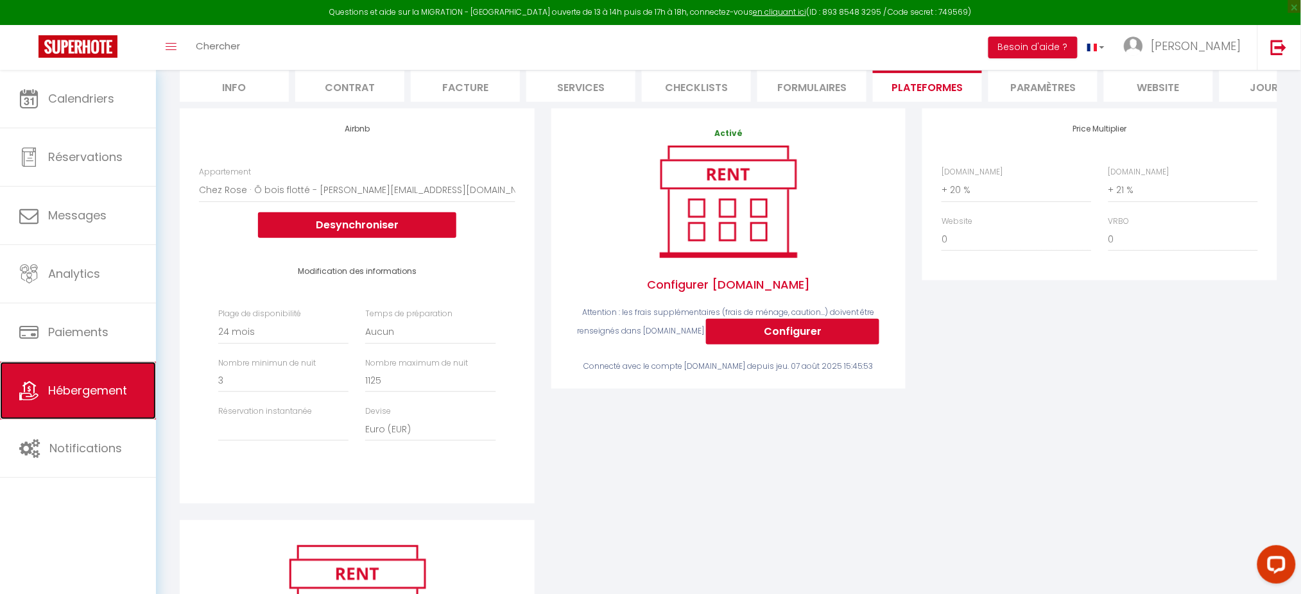
click at [58, 383] on link "Hébergement" at bounding box center [78, 391] width 156 height 58
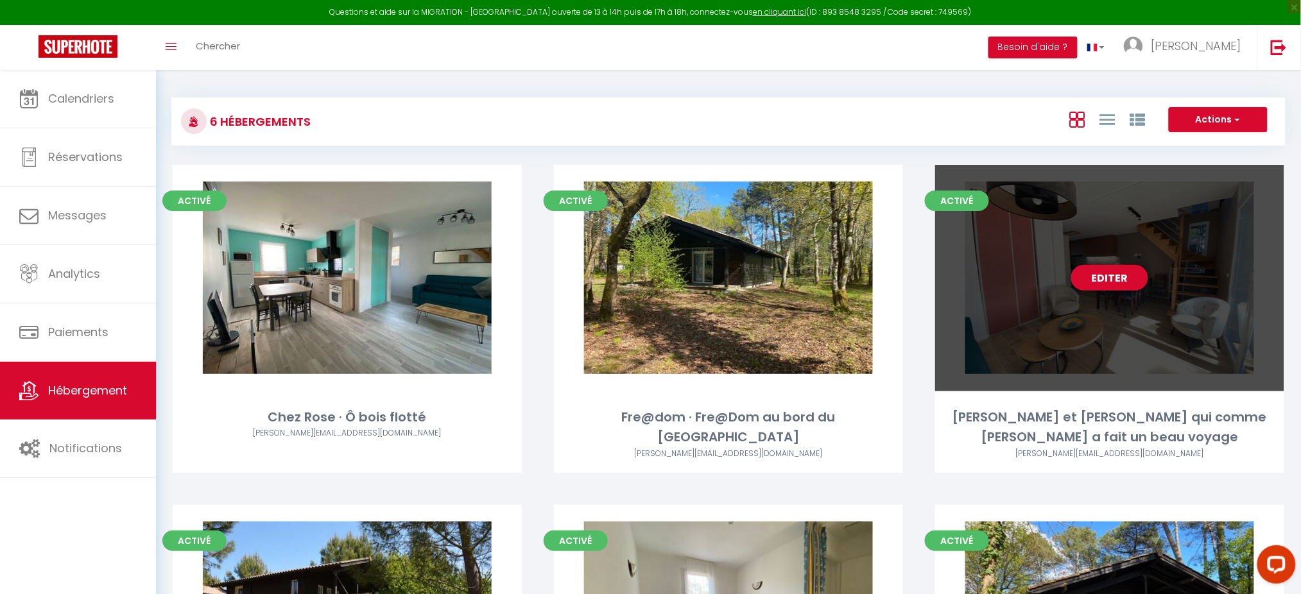
click at [1087, 295] on div "Editer" at bounding box center [1109, 278] width 349 height 227
select select "3"
select select "2"
select select "1"
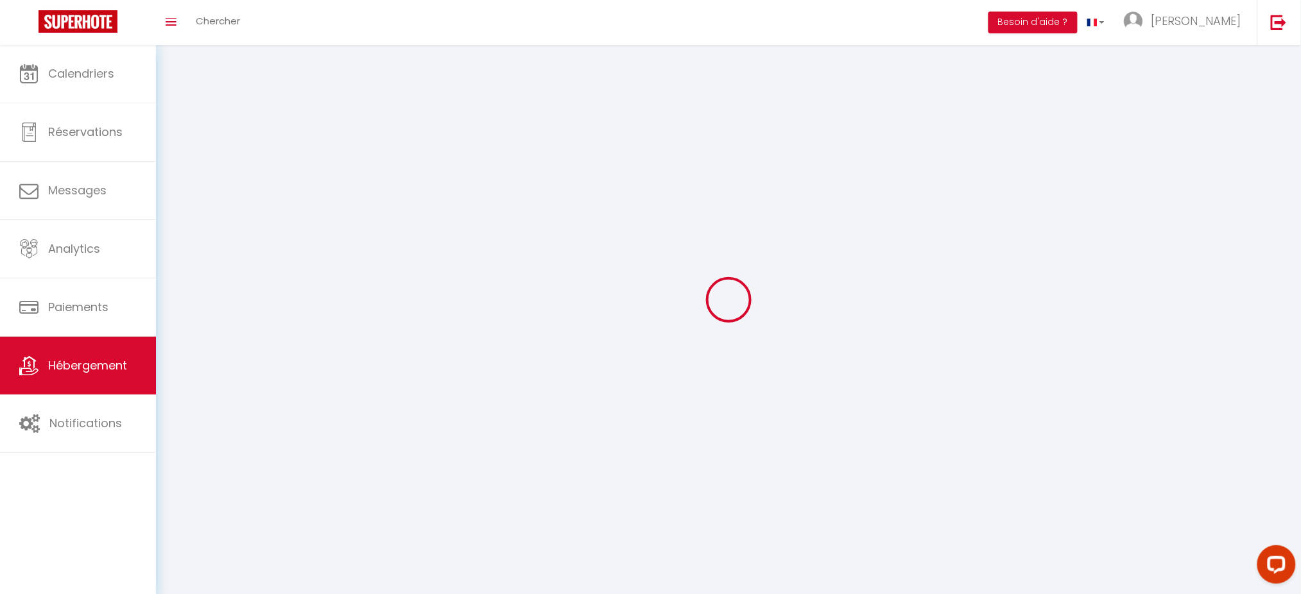
select select
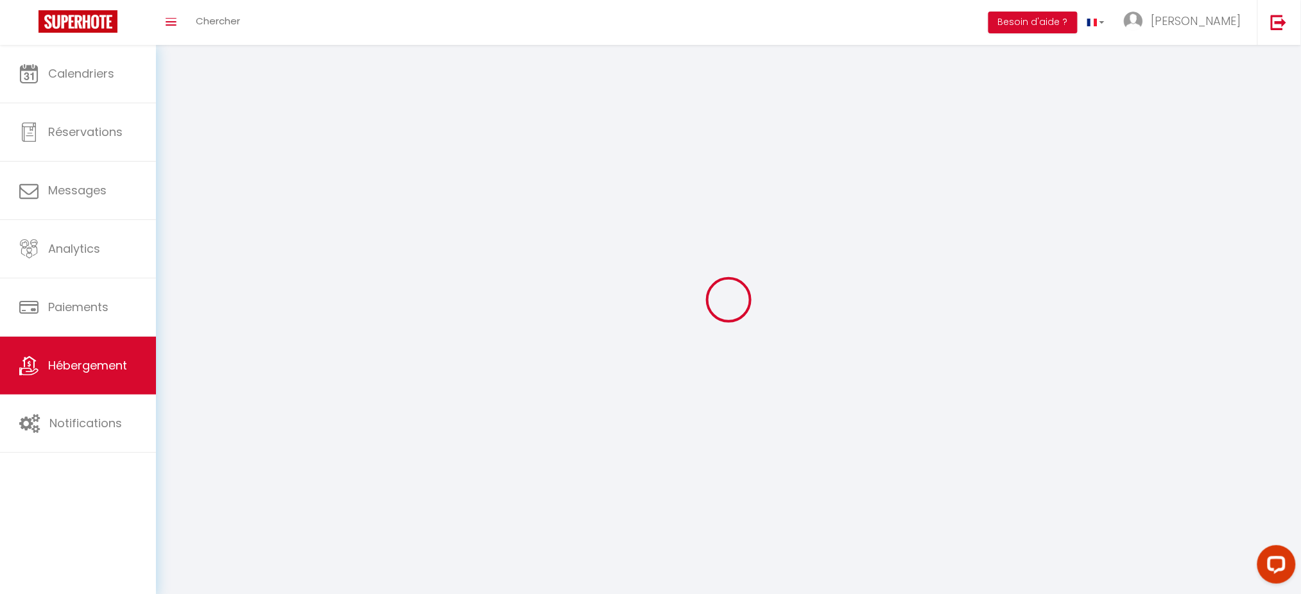
select select
checkbox input "false"
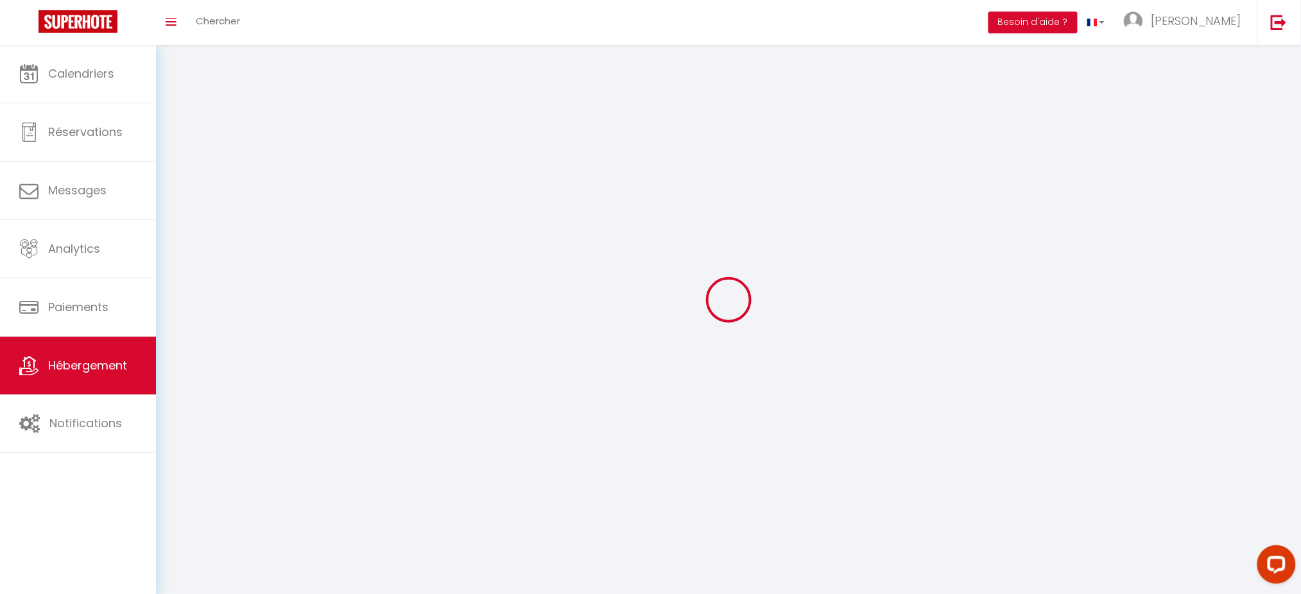
checkbox input "false"
select select
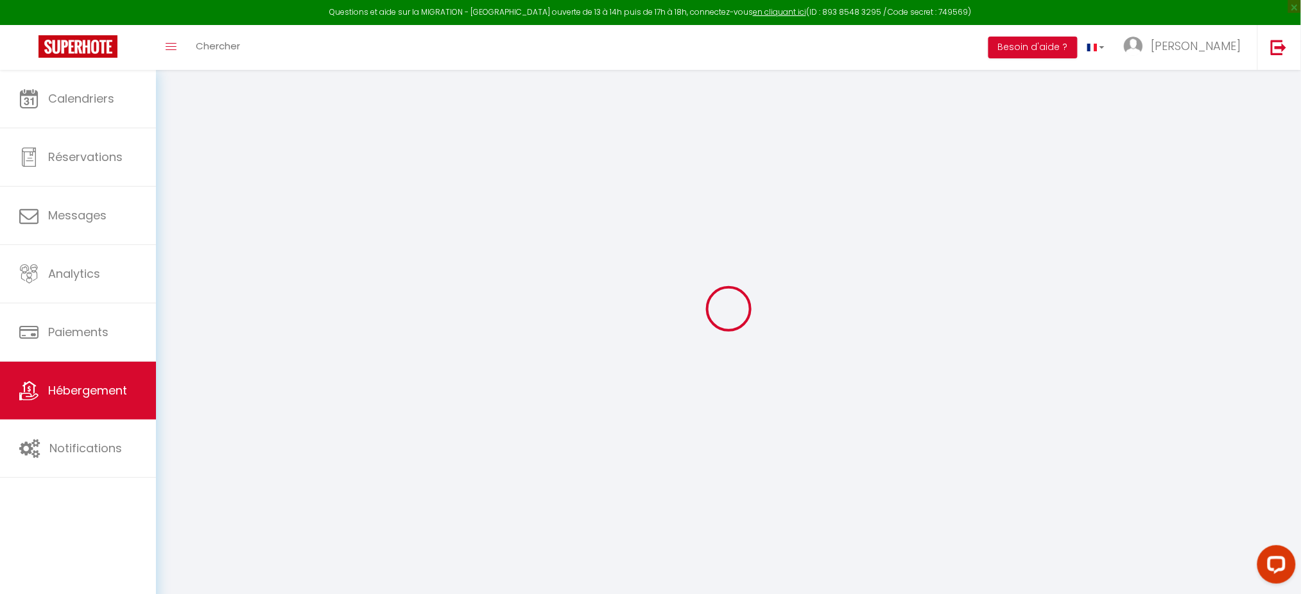
scroll to position [69, 0]
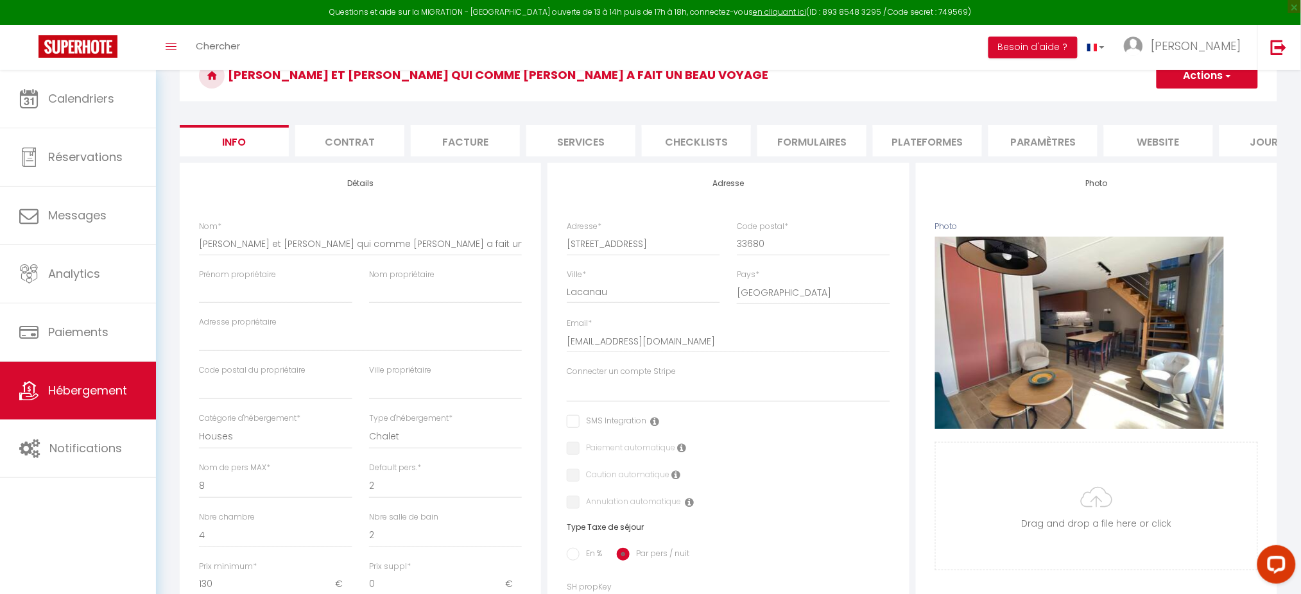
click at [917, 140] on li "Plateformes" at bounding box center [927, 140] width 109 height 31
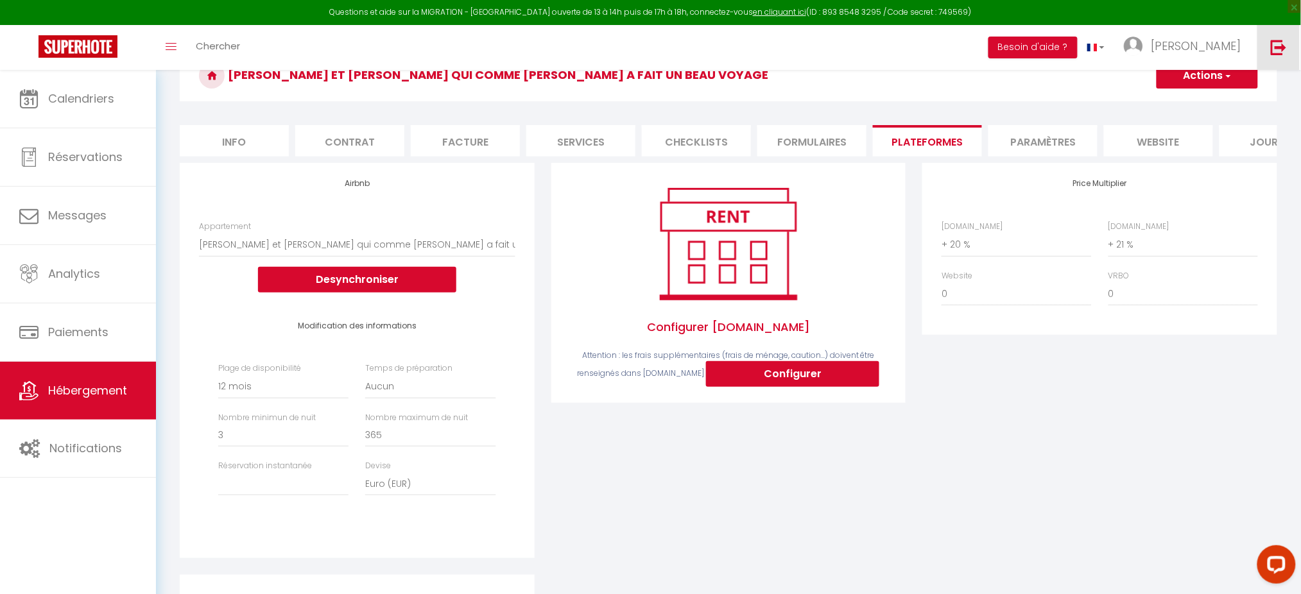
click at [1263, 40] on link at bounding box center [1278, 47] width 42 height 45
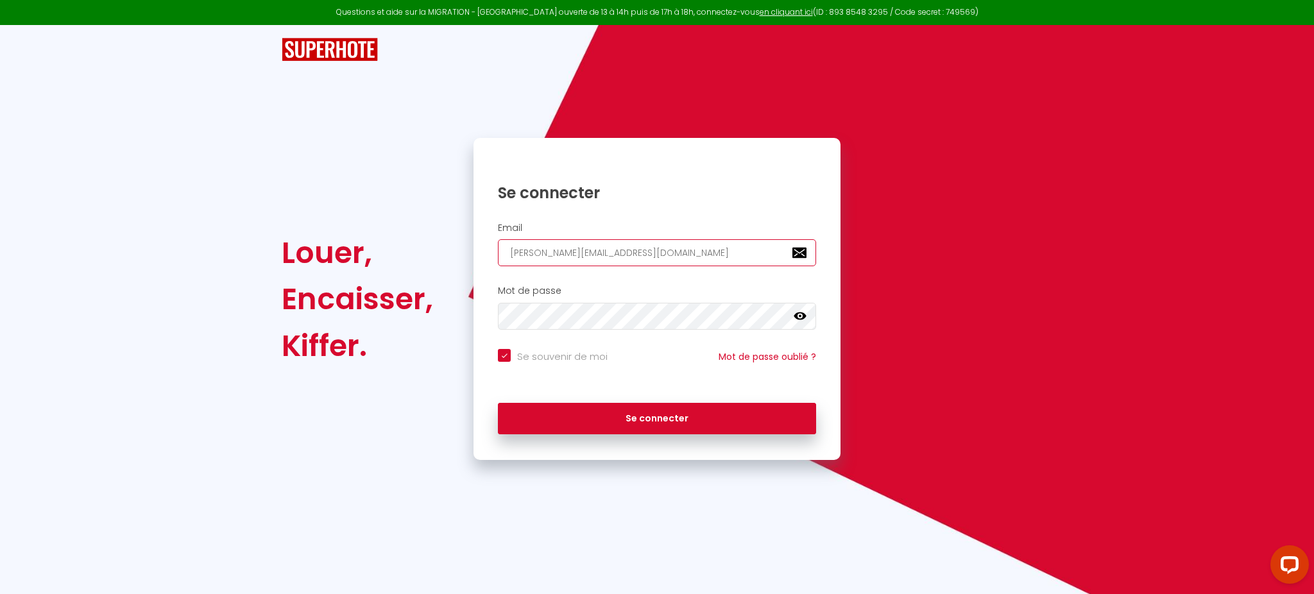
click at [594, 252] on input "[PERSON_NAME][EMAIL_ADDRESS][DOMAIN_NAME]" at bounding box center [657, 252] width 318 height 27
paste input "[EMAIL_ADDRESS]"
click at [594, 252] on input "[EMAIL_ADDRESS][DOMAIN_NAME]" at bounding box center [657, 252] width 318 height 27
click at [498, 403] on button "Se connecter" at bounding box center [657, 419] width 318 height 32
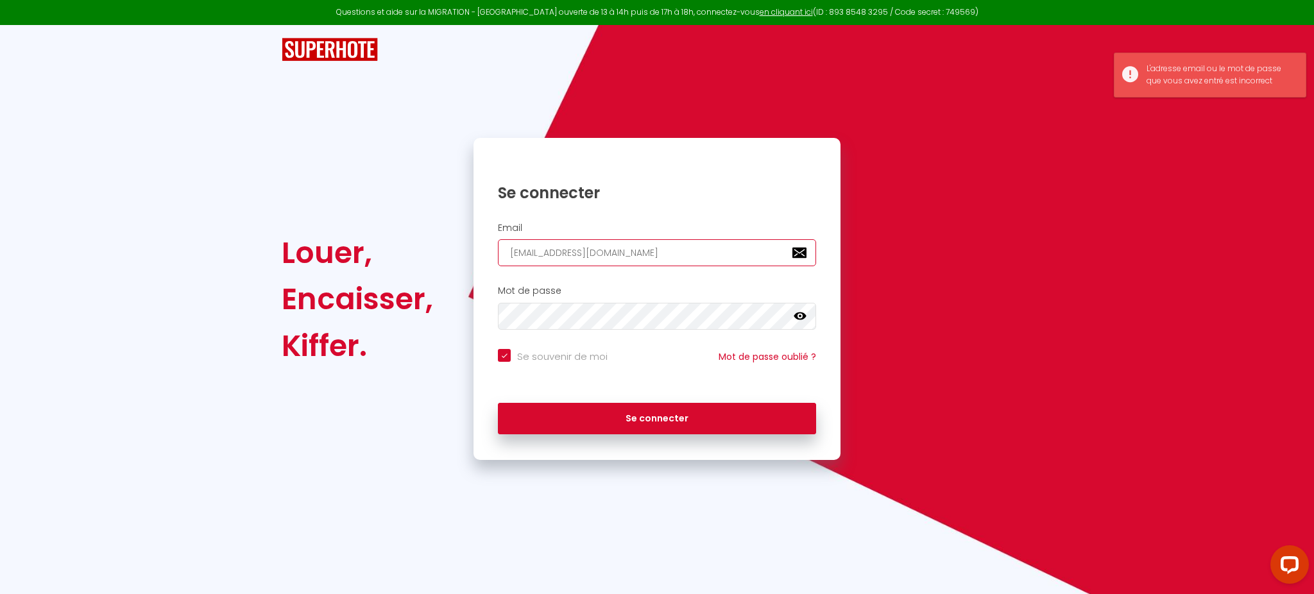
click at [633, 257] on input "[EMAIL_ADDRESS][DOMAIN_NAME]" at bounding box center [657, 252] width 318 height 27
click at [633, 257] on input "email" at bounding box center [657, 252] width 318 height 27
paste input "[EMAIL_ADDRESS][DOMAIN_NAME]"
click at [498, 403] on button "Se connecter" at bounding box center [657, 419] width 318 height 32
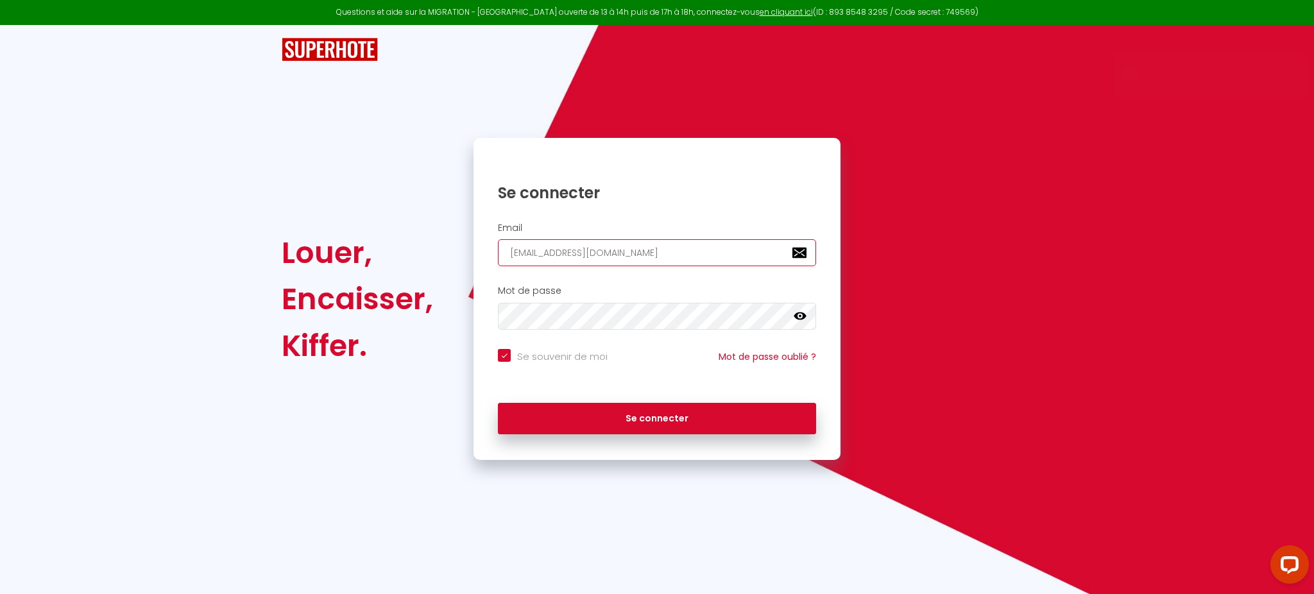
click at [619, 246] on input "[EMAIL_ADDRESS][DOMAIN_NAME]" at bounding box center [657, 252] width 318 height 27
paste input "loc.homecity"
click at [498, 403] on button "Se connecter" at bounding box center [657, 419] width 318 height 32
